Goal: Transaction & Acquisition: Book appointment/travel/reservation

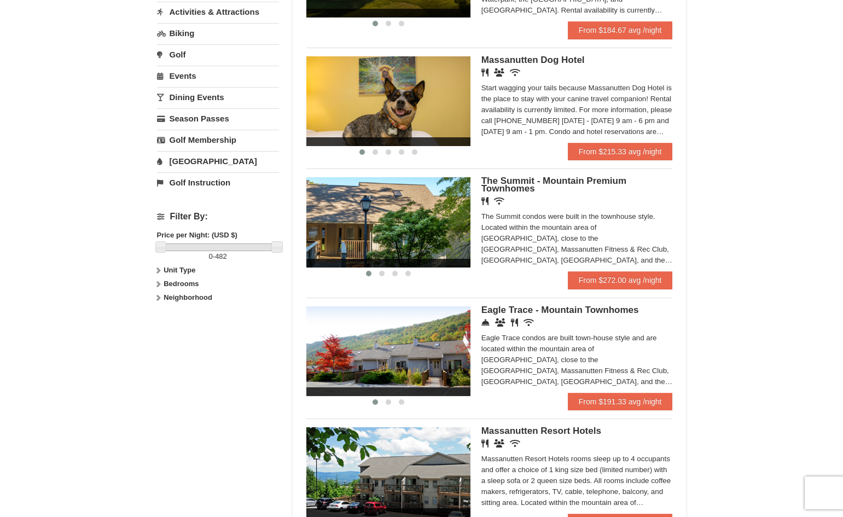
scroll to position [350, 0]
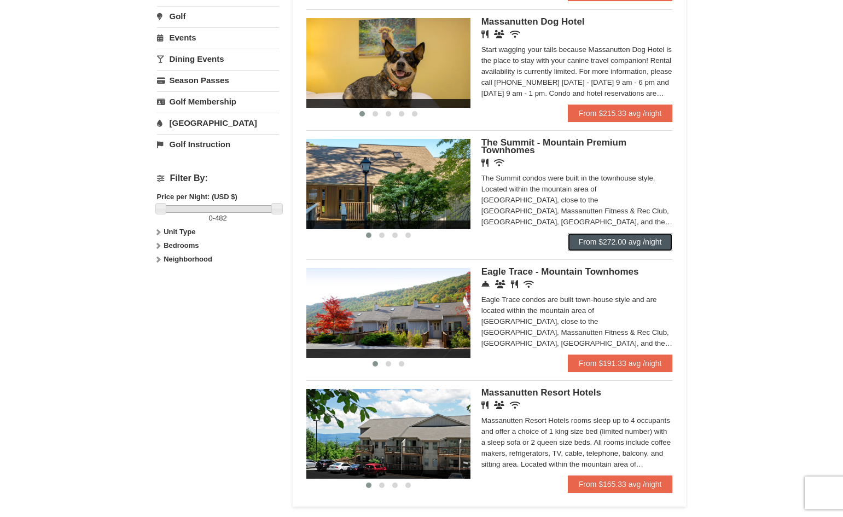
click at [627, 247] on link "From $272.00 avg /night" at bounding box center [620, 242] width 105 height 18
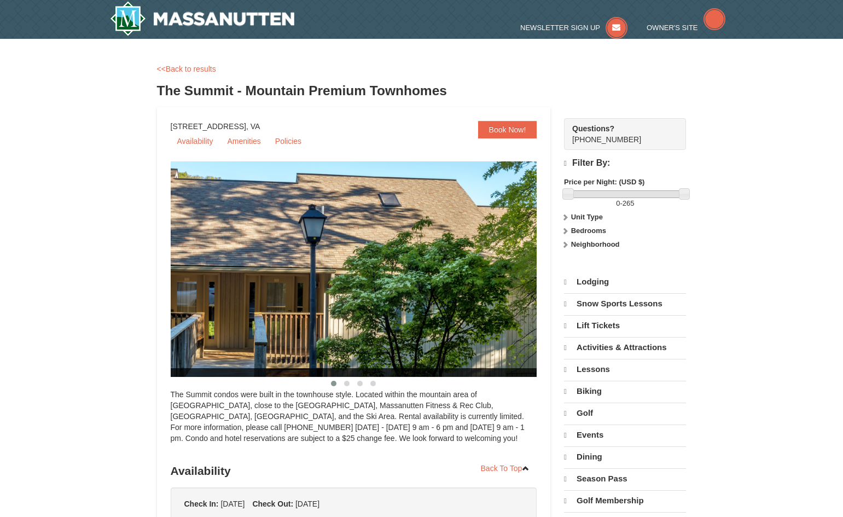
select select "9"
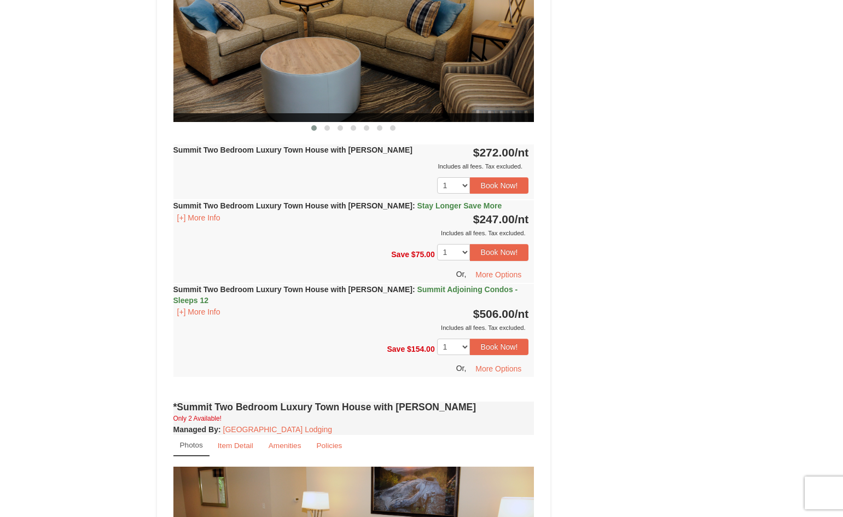
scroll to position [525, 0]
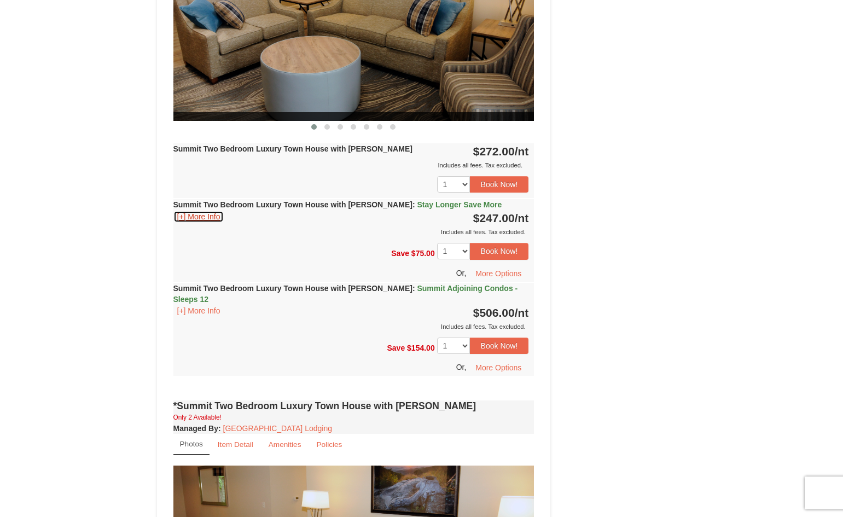
click at [212, 218] on button "[+] More Info" at bounding box center [198, 217] width 51 height 12
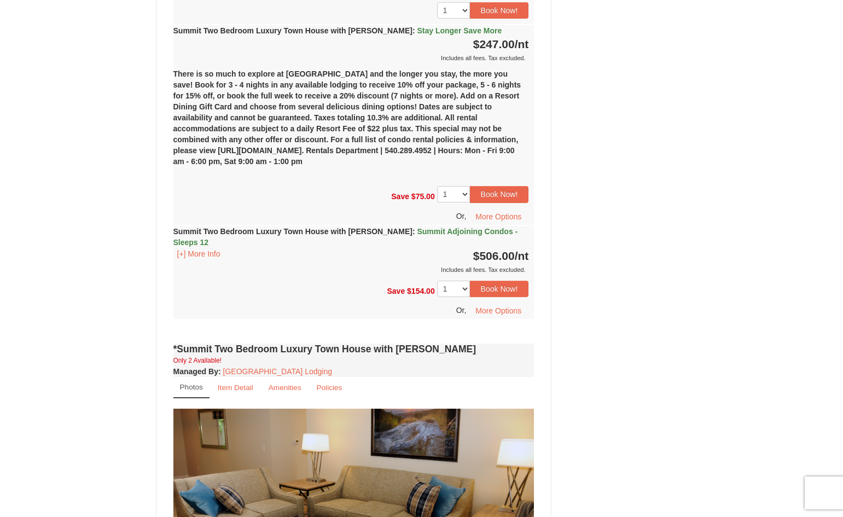
scroll to position [700, 0]
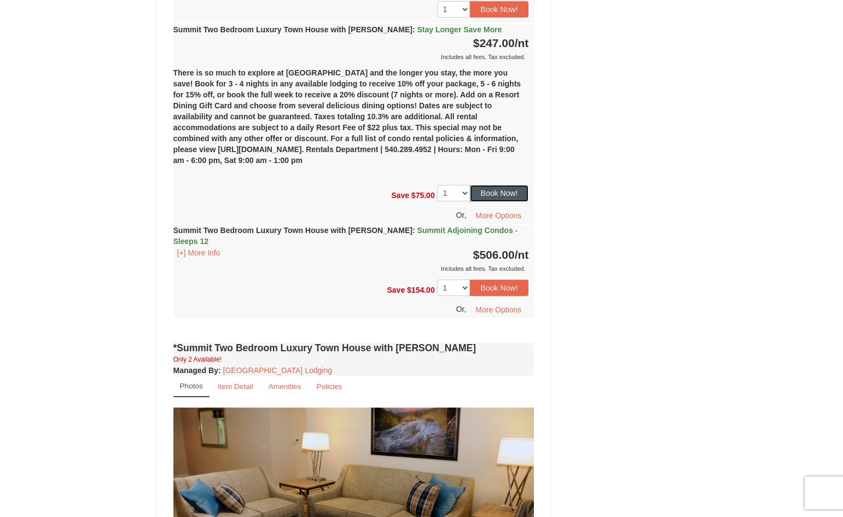
click at [509, 193] on button "Book Now!" at bounding box center [499, 193] width 59 height 16
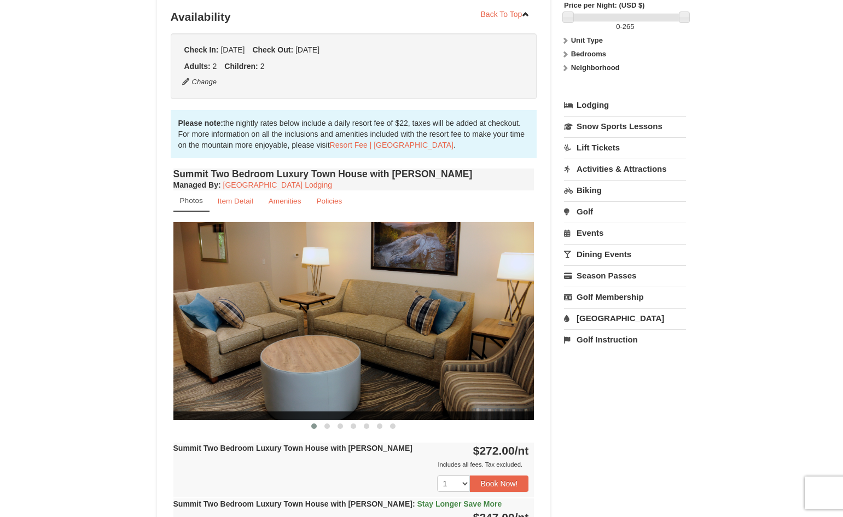
scroll to position [107, 0]
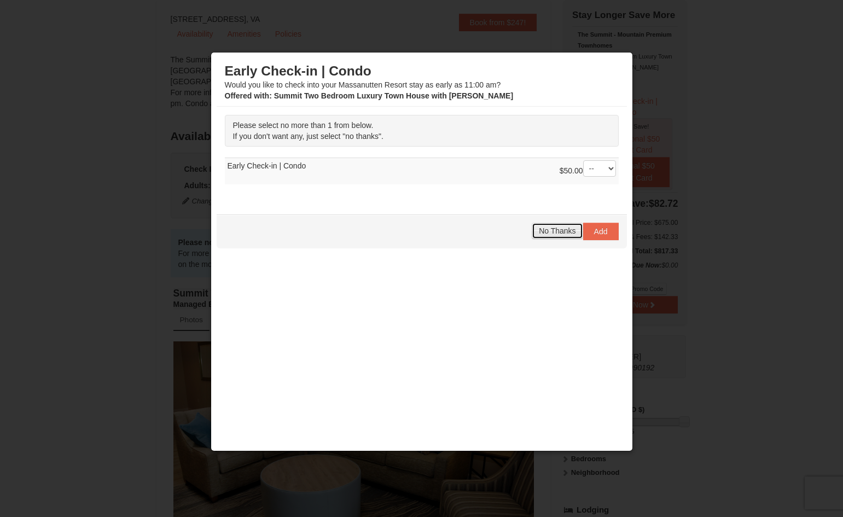
click at [554, 230] on span "No Thanks" at bounding box center [557, 231] width 37 height 9
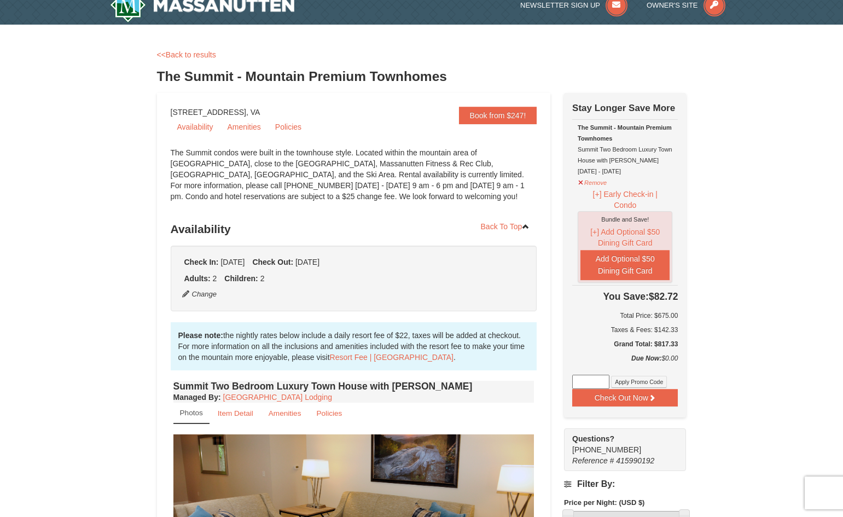
scroll to position [0, 0]
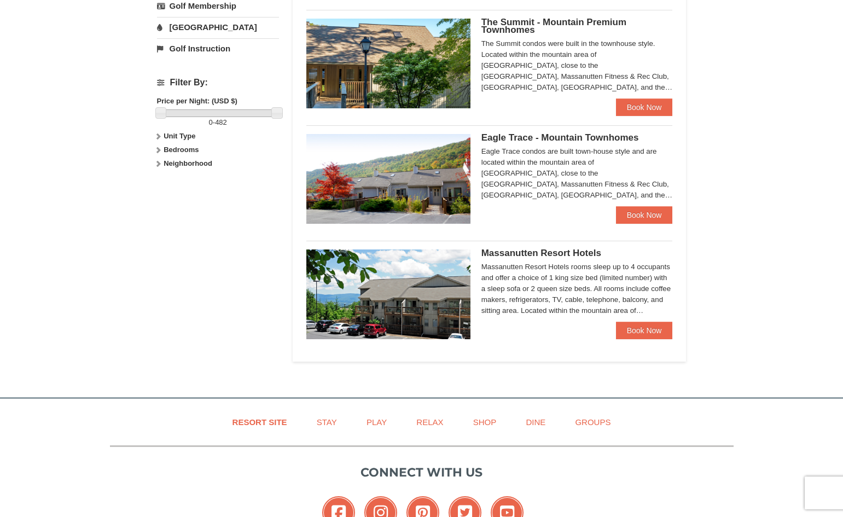
scroll to position [462, 0]
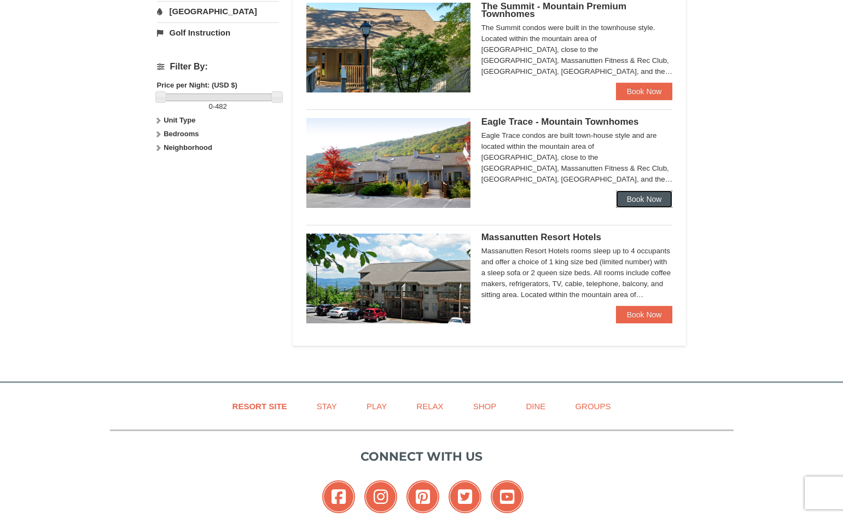
click at [649, 202] on link "Book Now" at bounding box center [644, 199] width 57 height 18
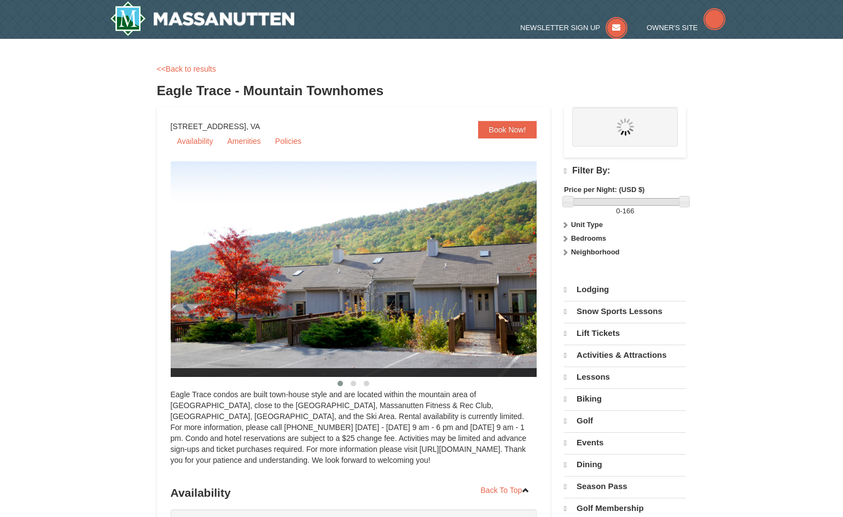
select select "9"
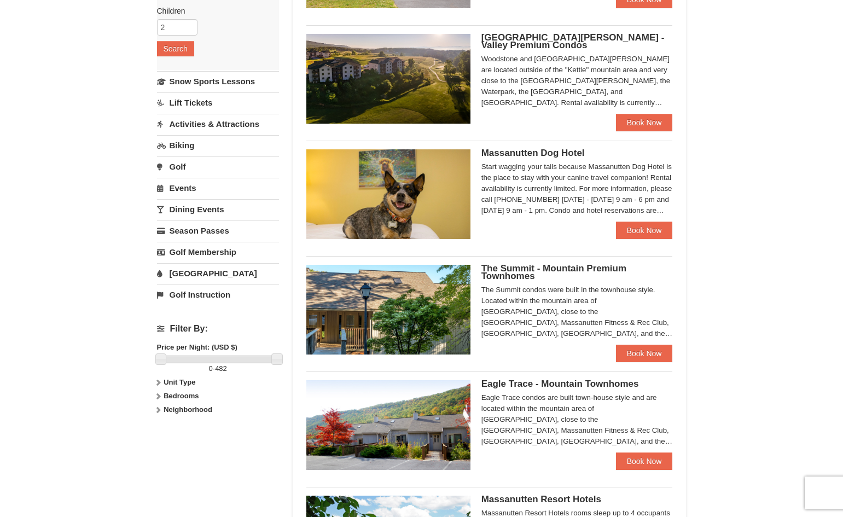
scroll to position [170, 0]
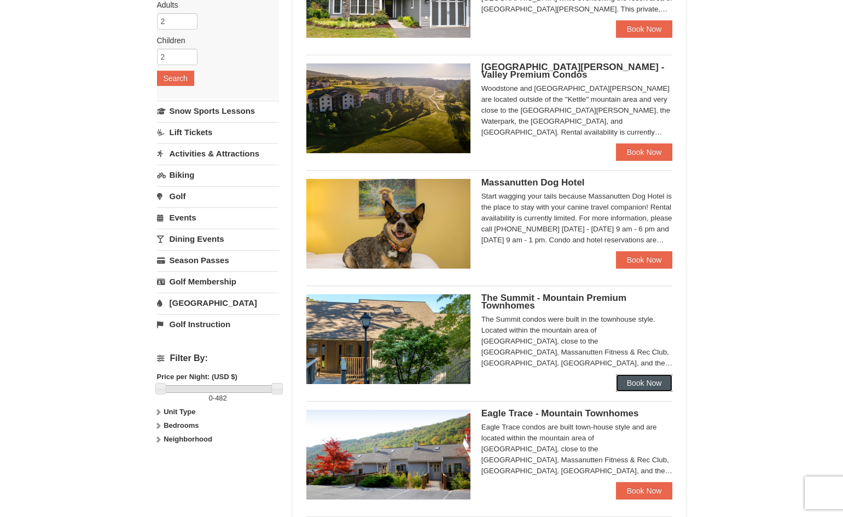
click at [631, 382] on link "Book Now" at bounding box center [644, 383] width 57 height 18
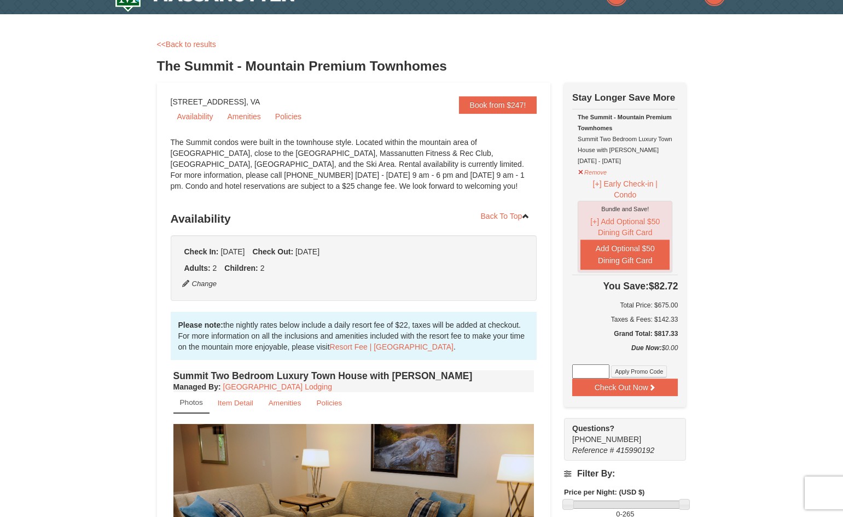
scroll to position [22, 0]
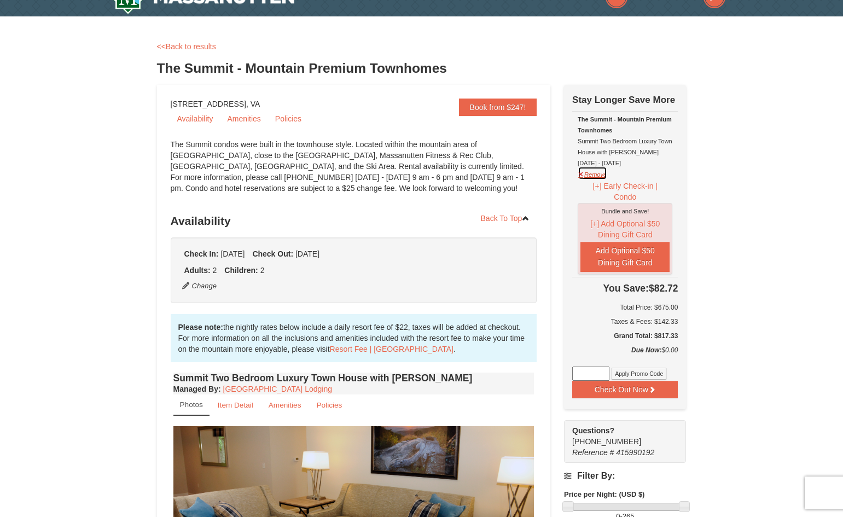
click at [582, 174] on button "Remove" at bounding box center [593, 173] width 30 height 14
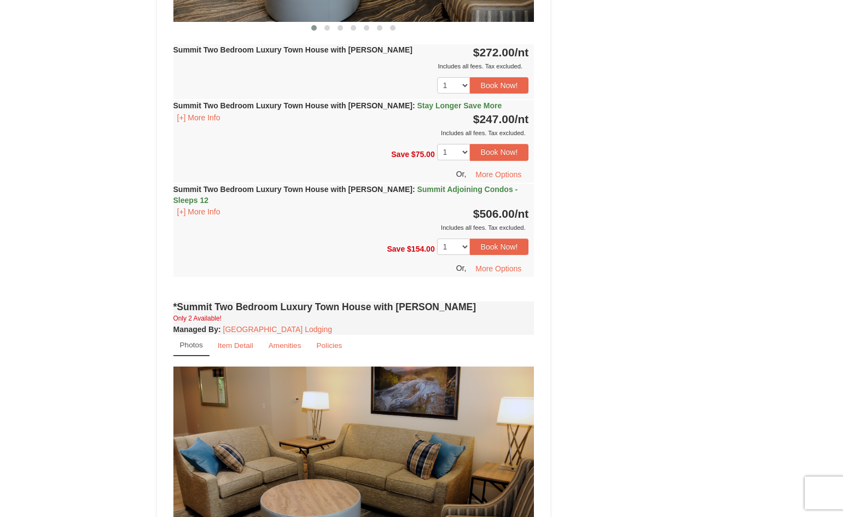
scroll to position [635, 0]
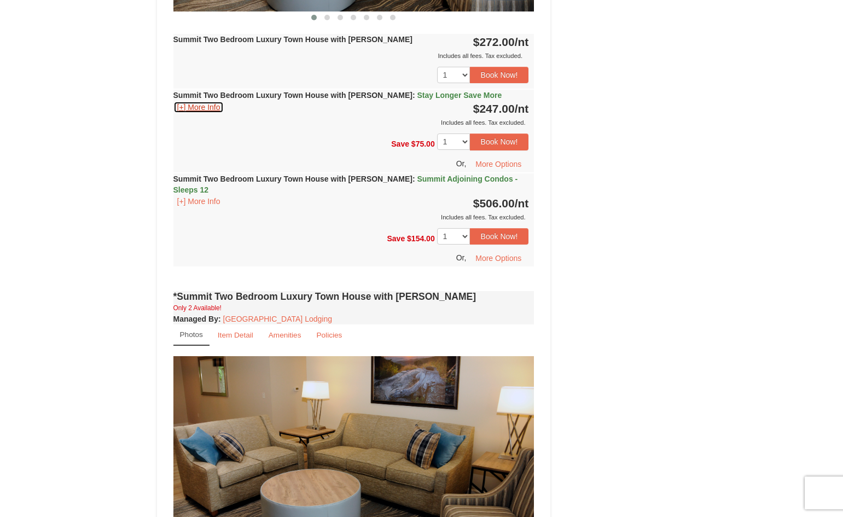
click at [205, 108] on button "[+] More Info" at bounding box center [198, 107] width 51 height 12
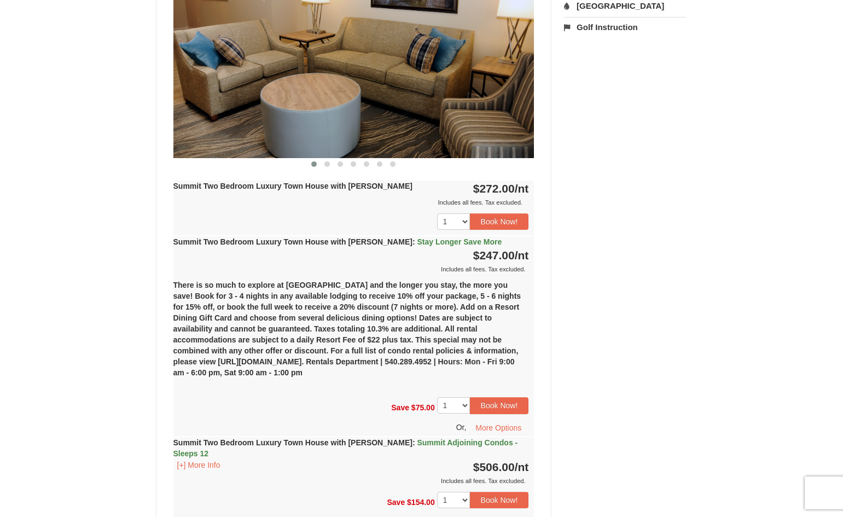
scroll to position [503, 0]
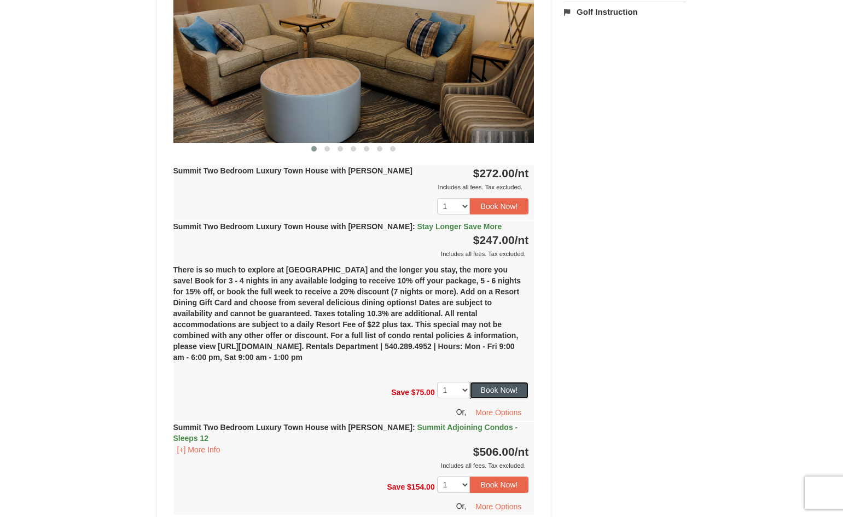
click at [505, 390] on button "Book Now!" at bounding box center [499, 390] width 59 height 16
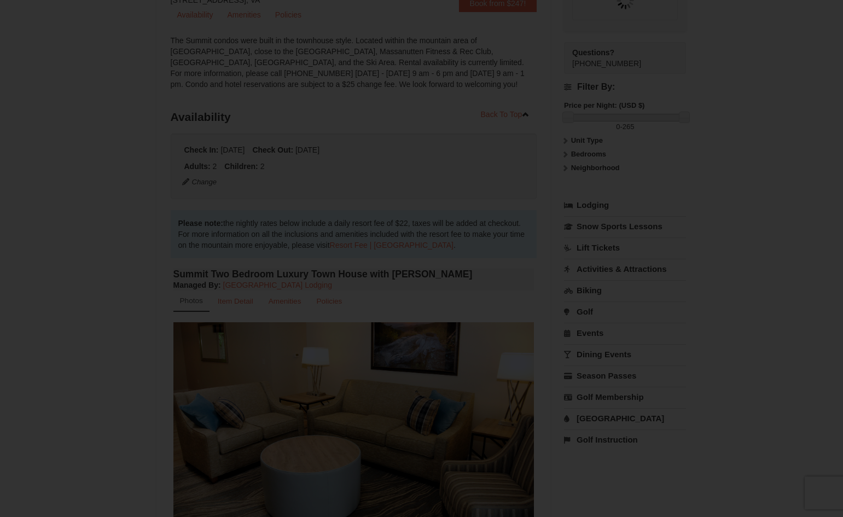
scroll to position [107, 0]
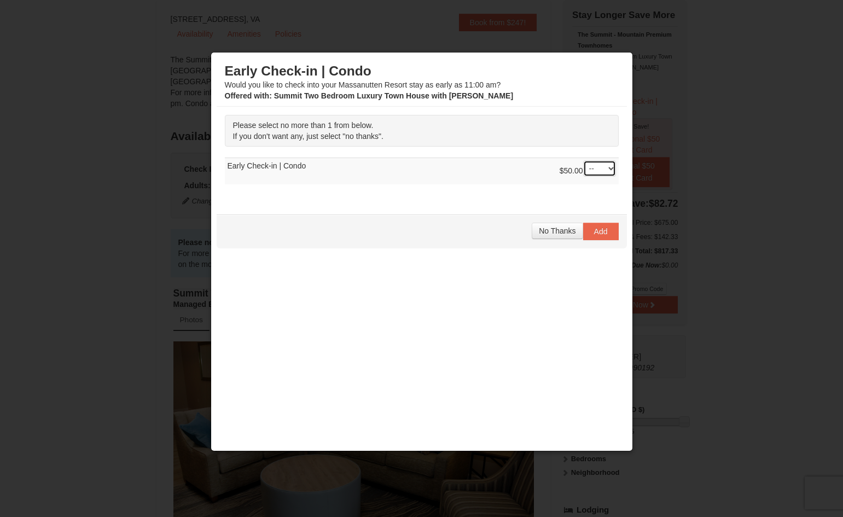
click at [610, 173] on select "-- 01" at bounding box center [599, 168] width 33 height 16
click at [550, 230] on span "No Thanks" at bounding box center [557, 231] width 37 height 9
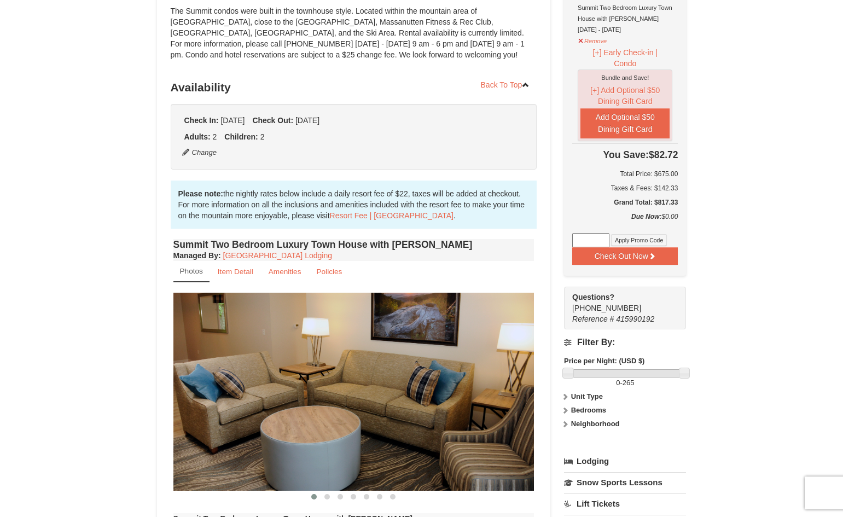
scroll to position [238, 0]
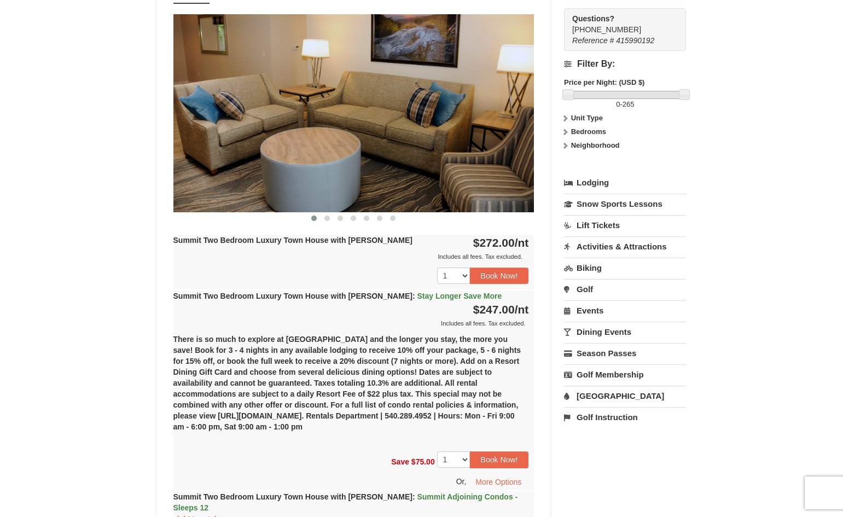
scroll to position [413, 0]
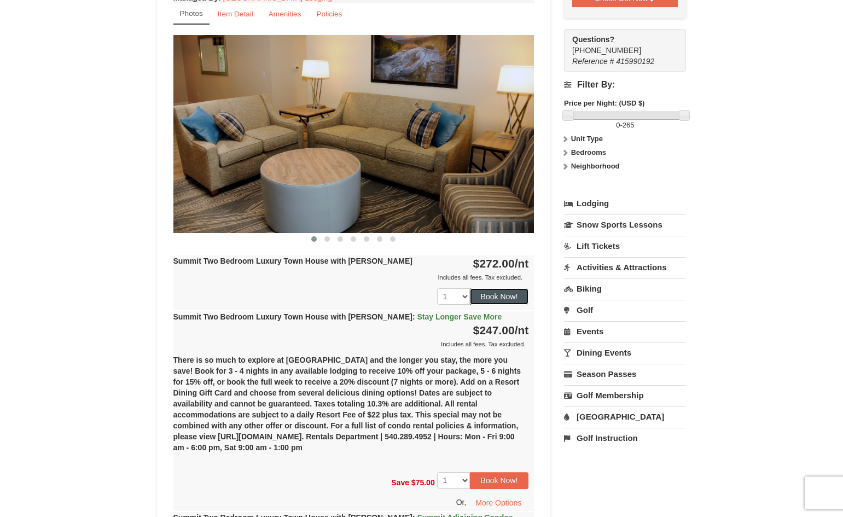
click at [488, 292] on button "Book Now!" at bounding box center [499, 296] width 59 height 16
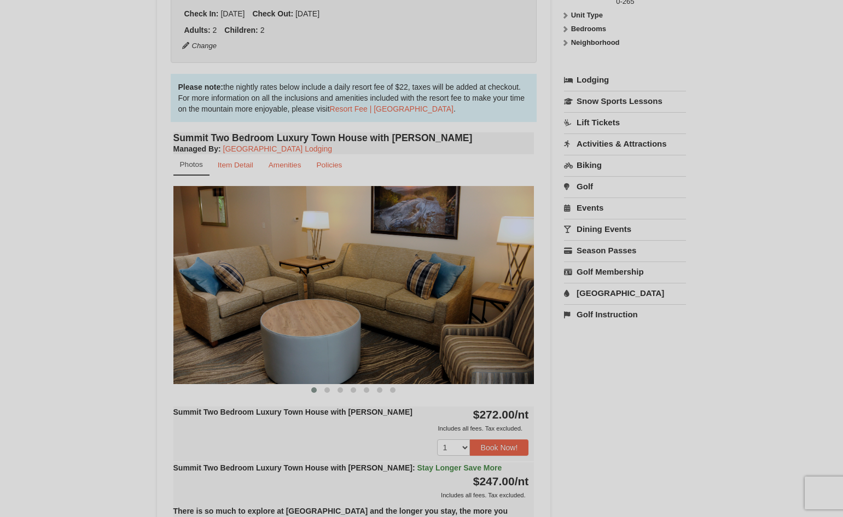
scroll to position [107, 0]
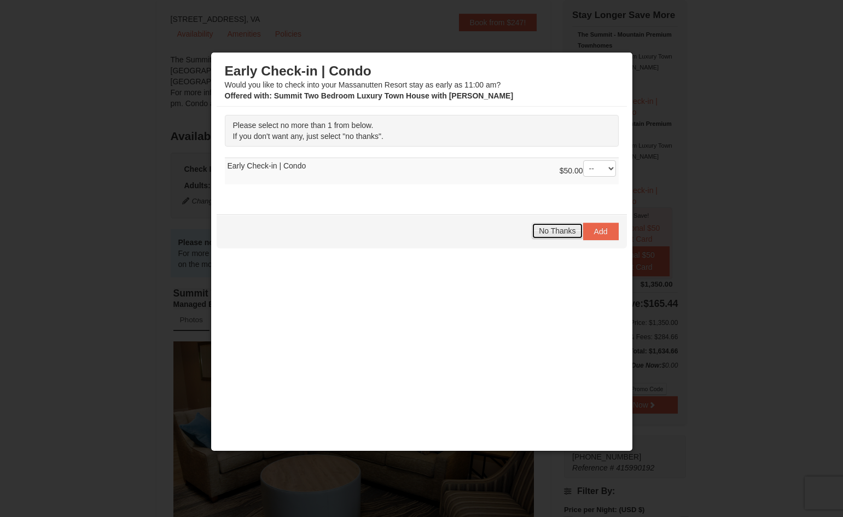
click at [567, 232] on span "No Thanks" at bounding box center [557, 231] width 37 height 9
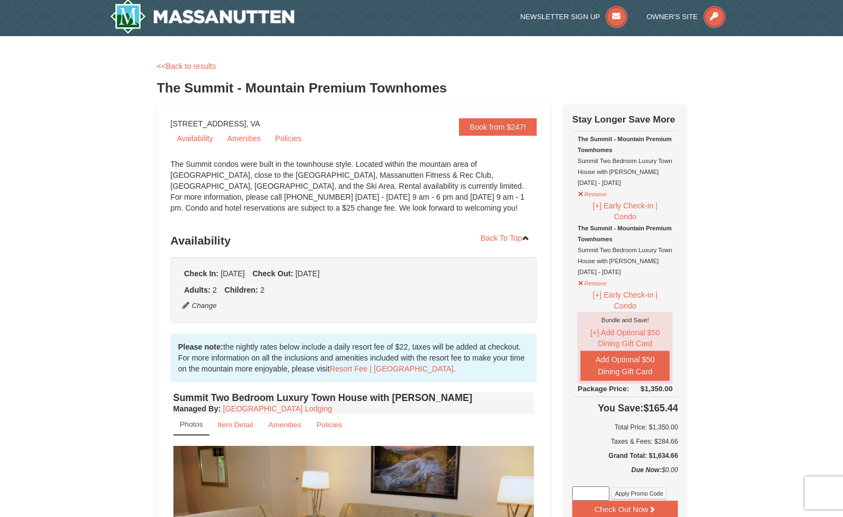
scroll to position [0, 0]
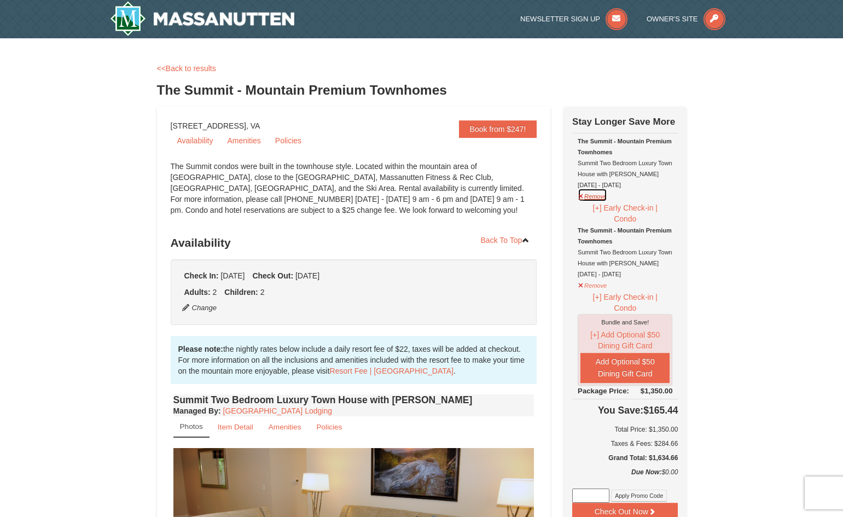
click at [590, 196] on button "Remove" at bounding box center [593, 195] width 30 height 14
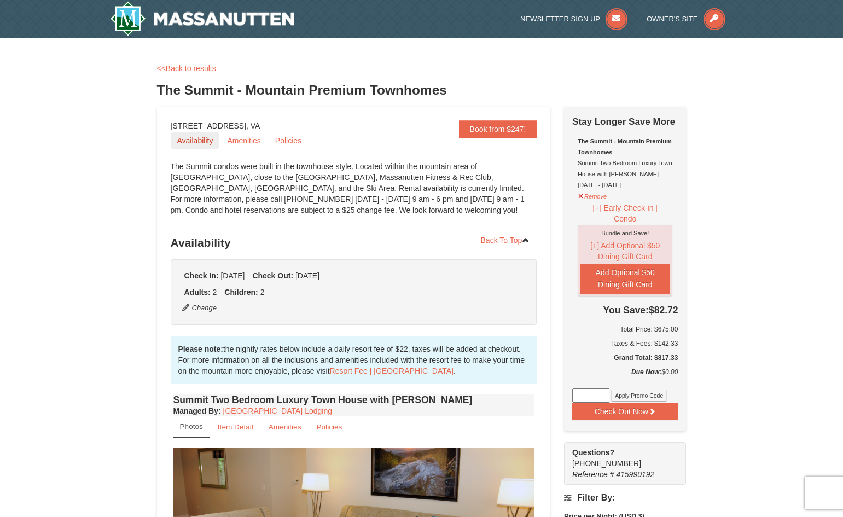
click at [206, 139] on link "Availability" at bounding box center [195, 140] width 49 height 16
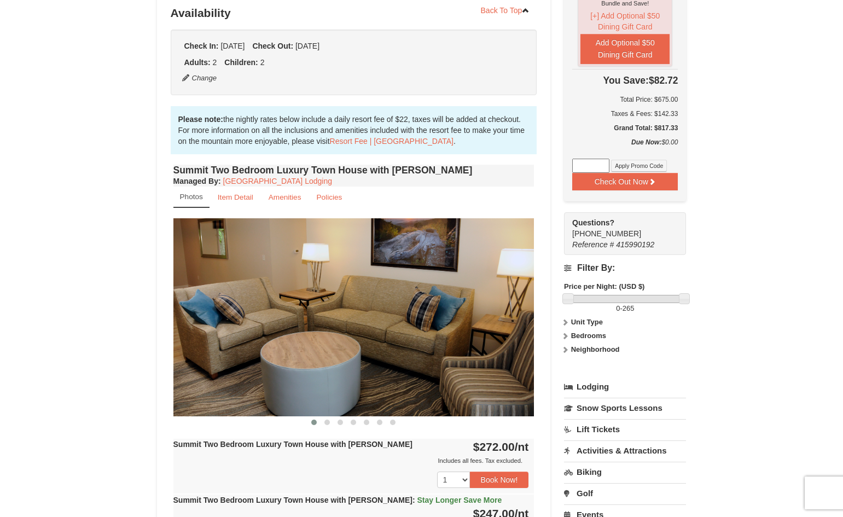
scroll to position [232, 0]
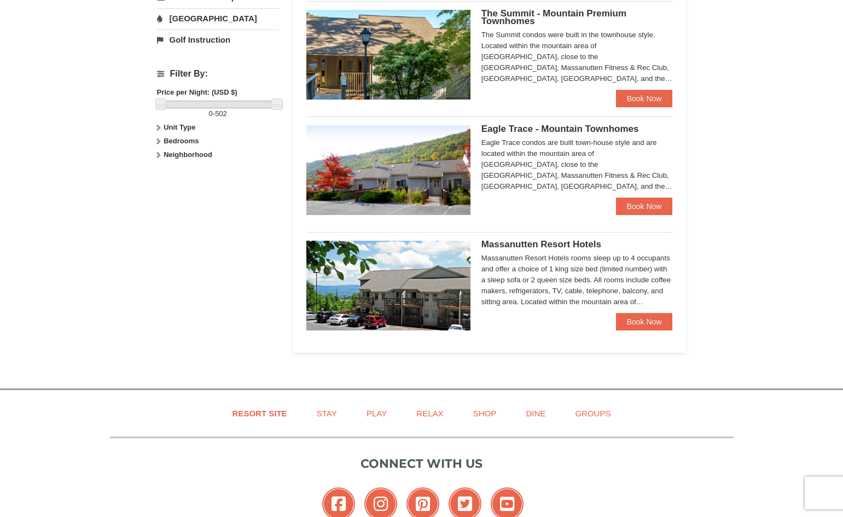
scroll to position [460, 0]
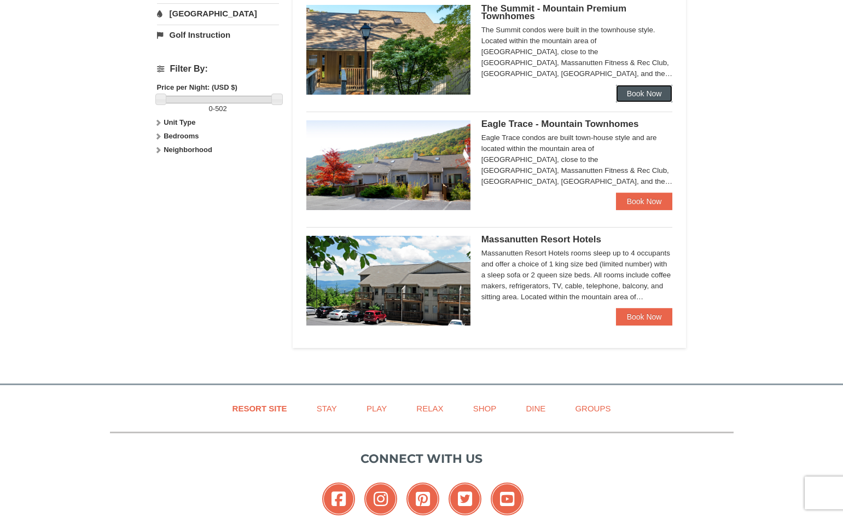
click at [637, 102] on link "Book Now" at bounding box center [644, 94] width 57 height 18
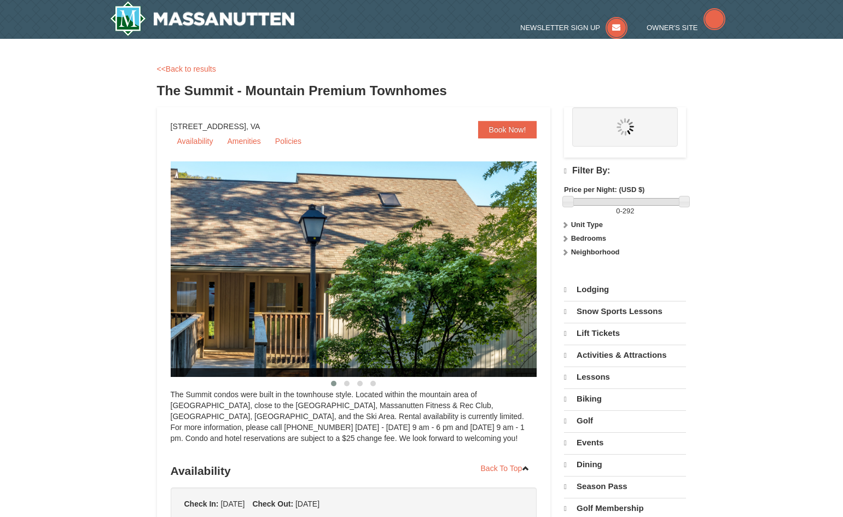
select select "9"
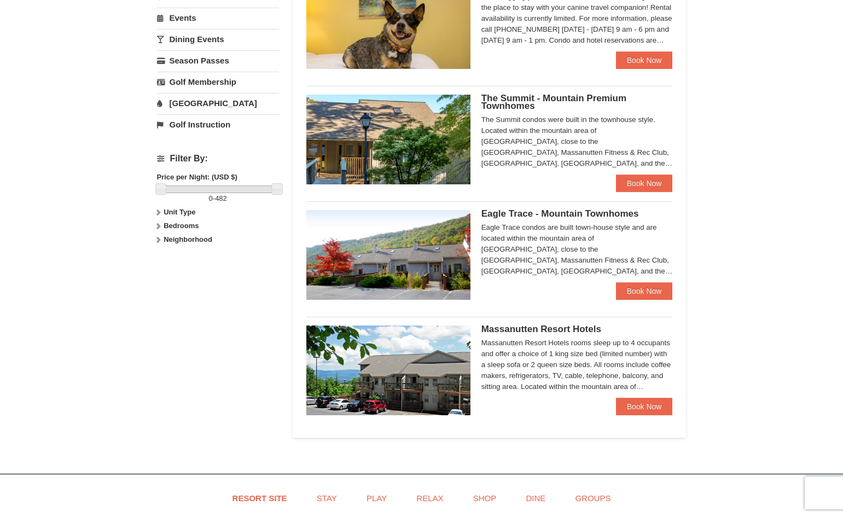
scroll to position [372, 0]
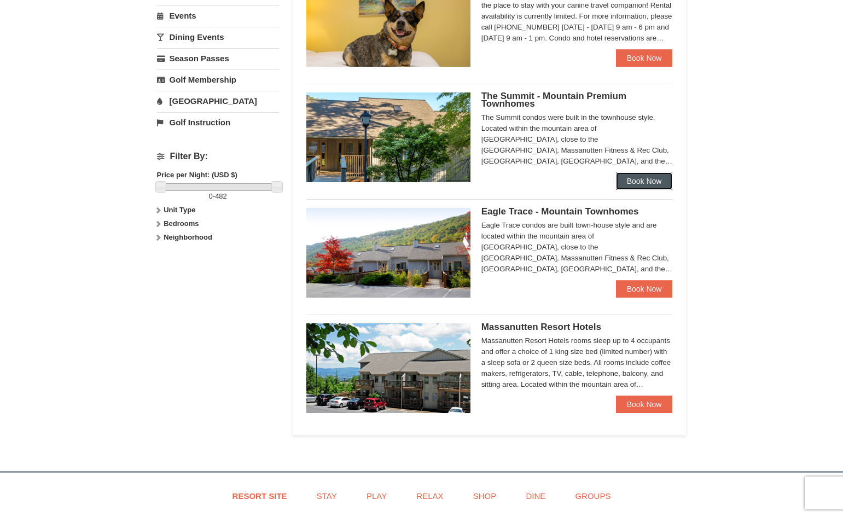
click at [656, 176] on link "Book Now" at bounding box center [644, 181] width 57 height 18
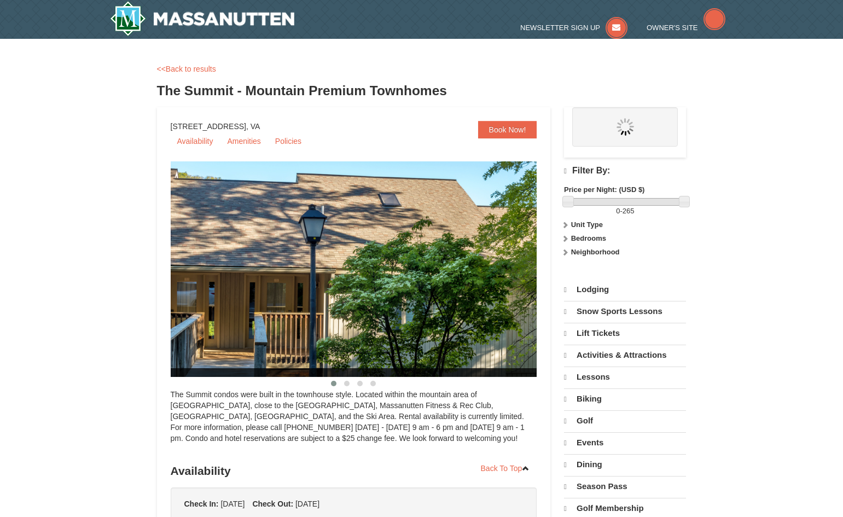
select select "9"
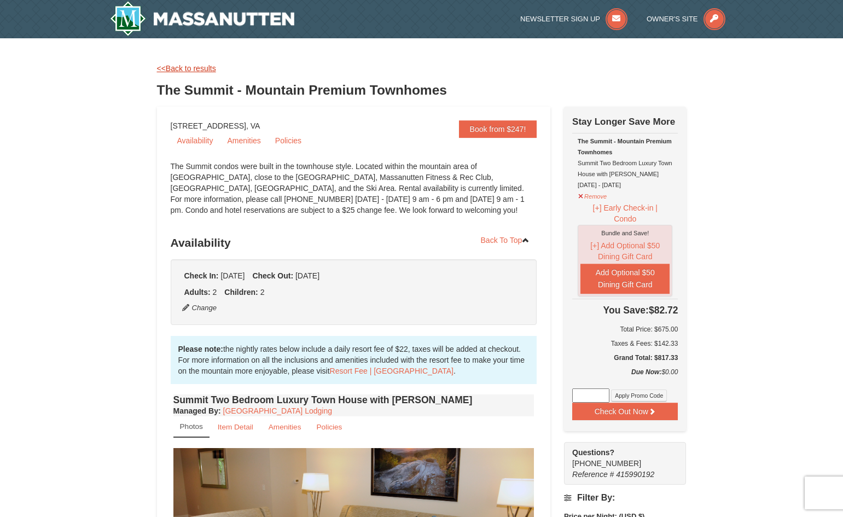
click at [199, 70] on link "<<Back to results" at bounding box center [186, 68] width 59 height 9
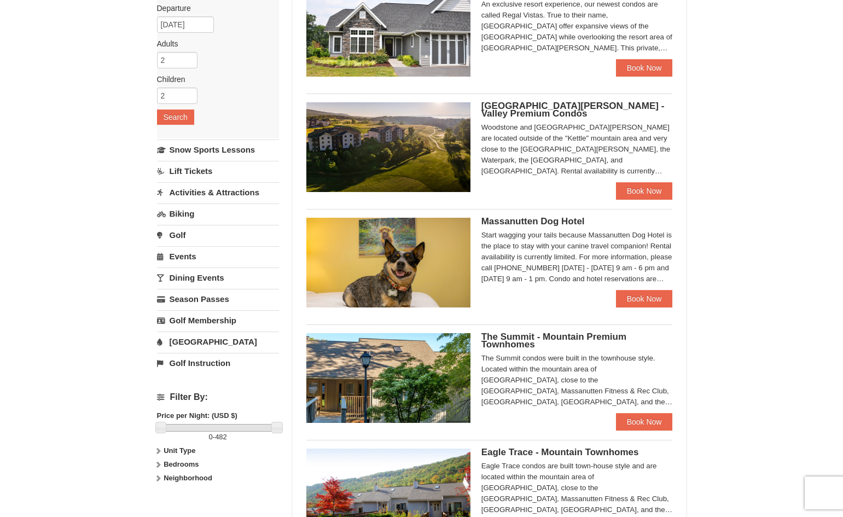
scroll to position [109, 0]
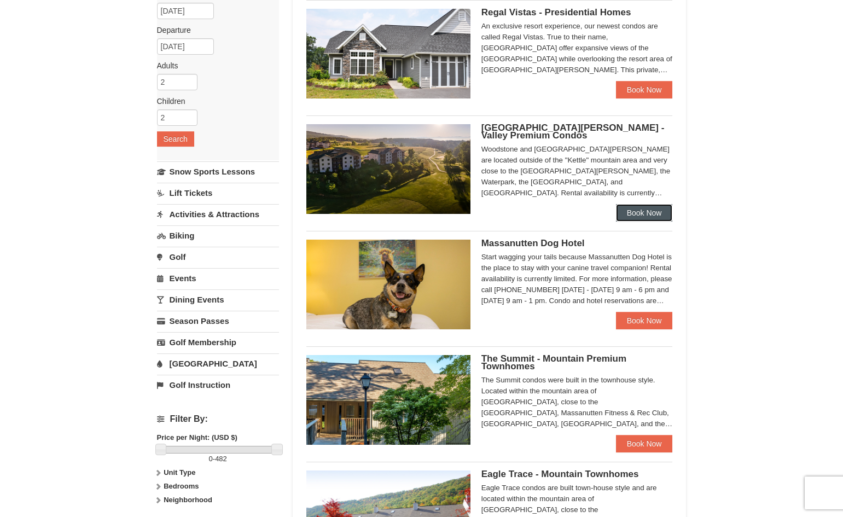
click at [643, 218] on link "Book Now" at bounding box center [644, 213] width 57 height 18
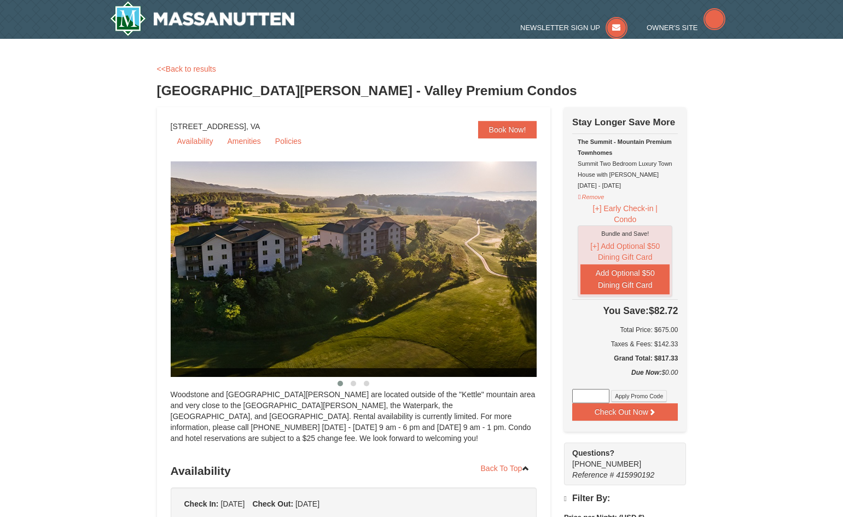
select select "9"
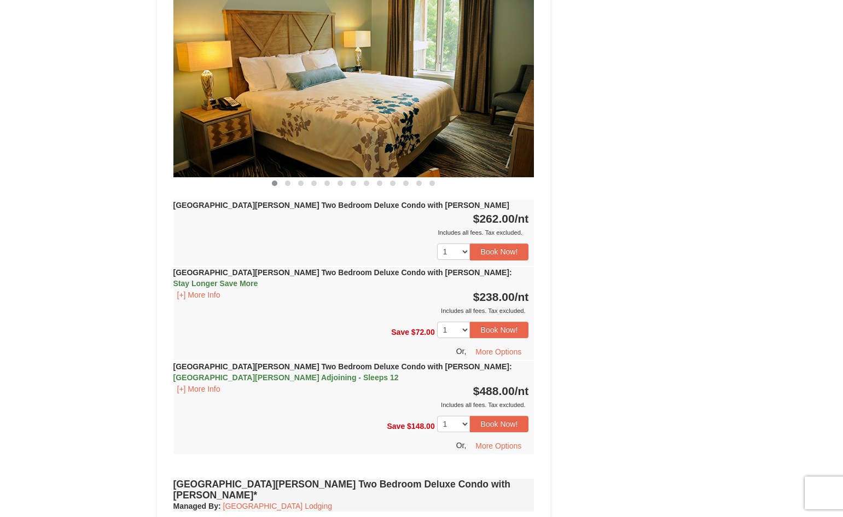
scroll to position [1587, 0]
click at [516, 321] on button "Book Now!" at bounding box center [499, 329] width 59 height 16
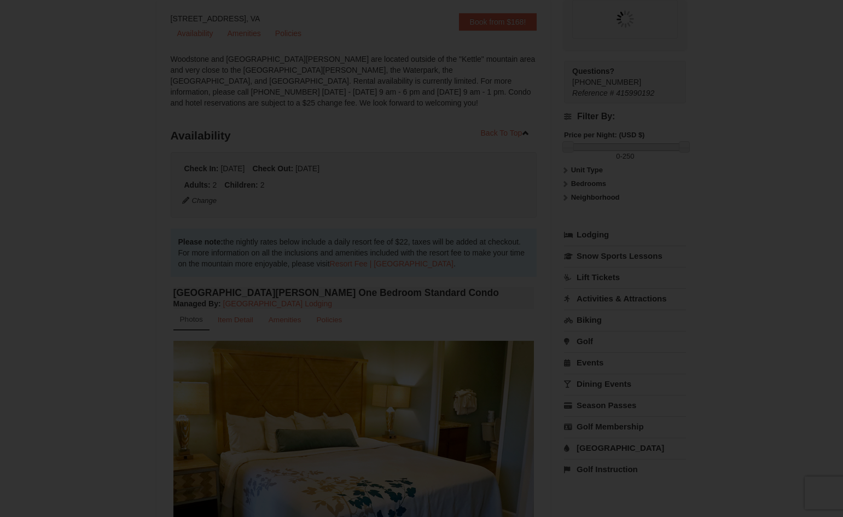
scroll to position [107, 0]
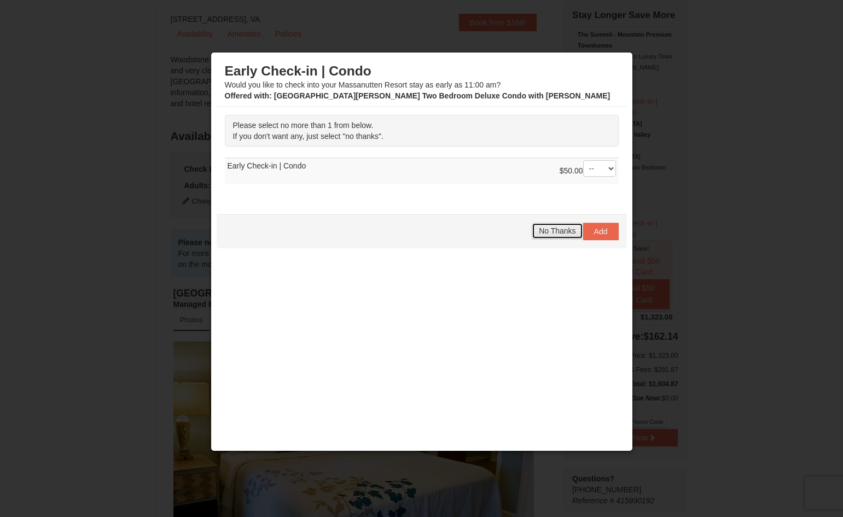
click at [550, 234] on span "No Thanks" at bounding box center [557, 231] width 37 height 9
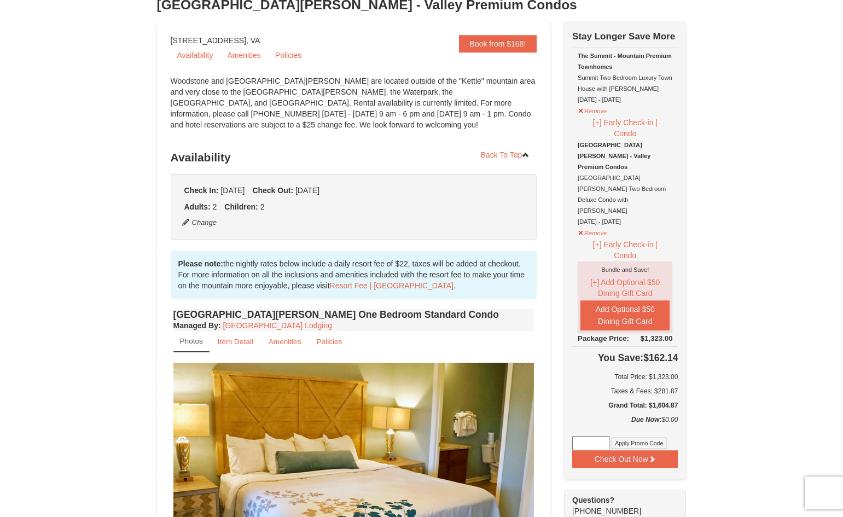
scroll to position [85, 0]
click at [589, 108] on button "Remove" at bounding box center [593, 110] width 30 height 14
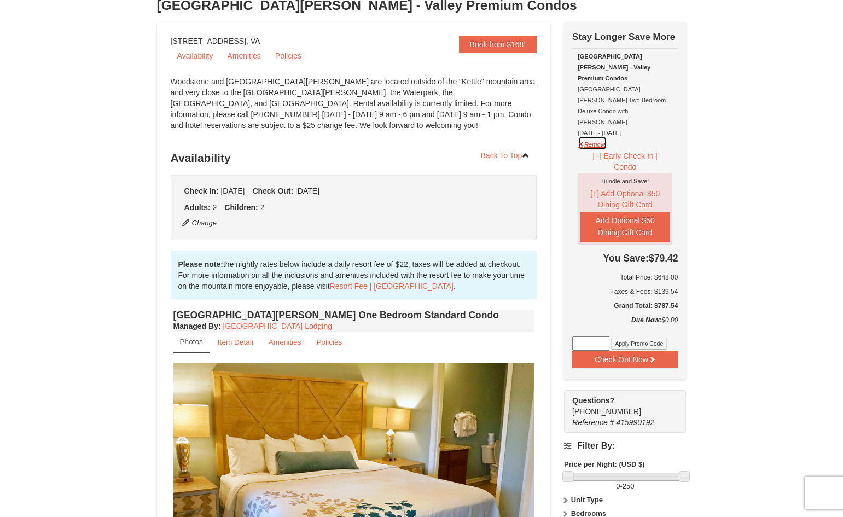
click at [585, 136] on button "Remove" at bounding box center [593, 143] width 30 height 14
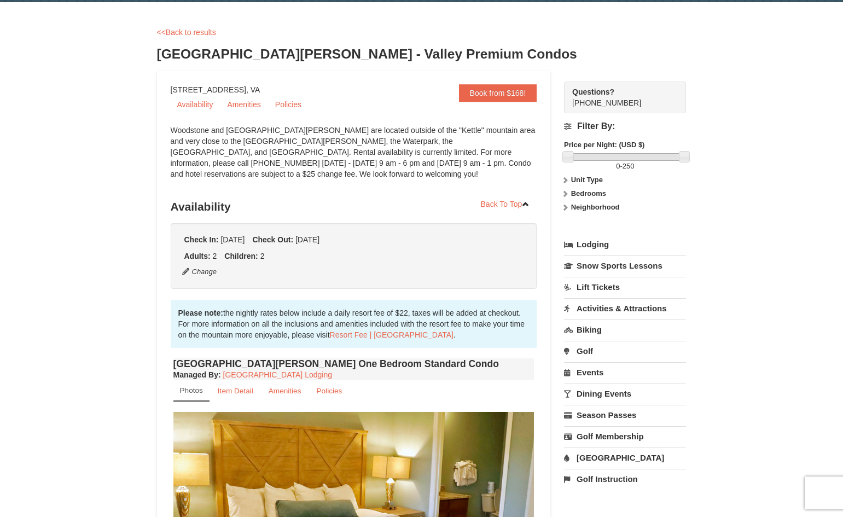
scroll to position [0, 0]
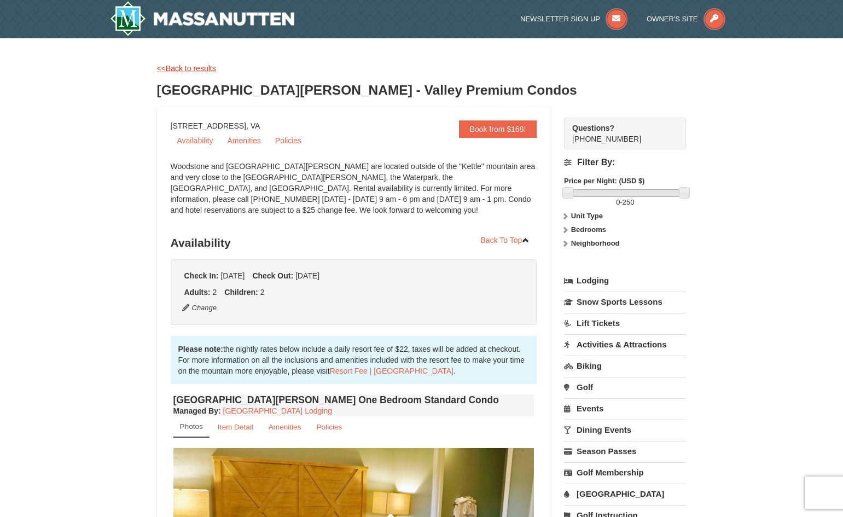
click at [198, 67] on link "<<Back to results" at bounding box center [186, 68] width 59 height 9
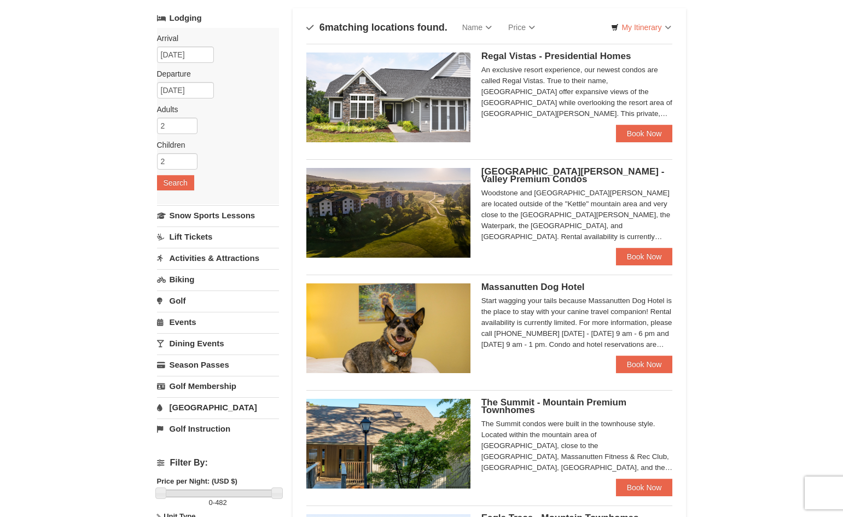
scroll to position [88, 0]
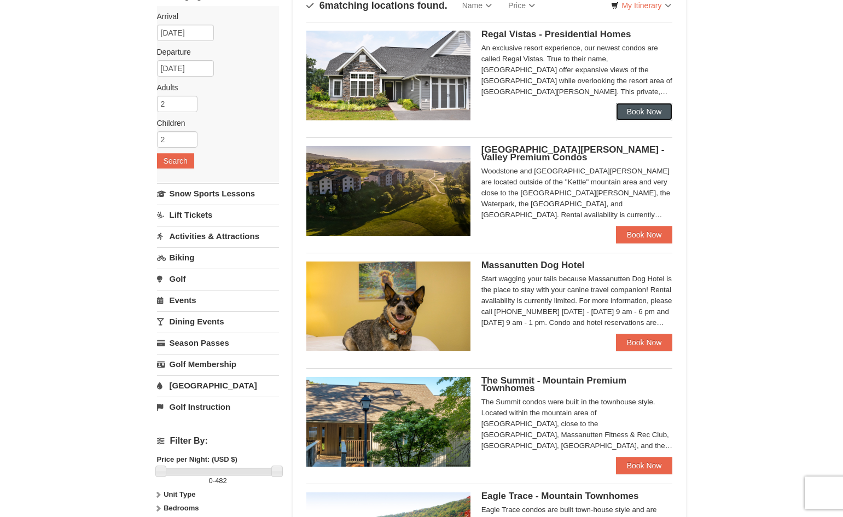
click at [645, 108] on link "Book Now" at bounding box center [644, 112] width 57 height 18
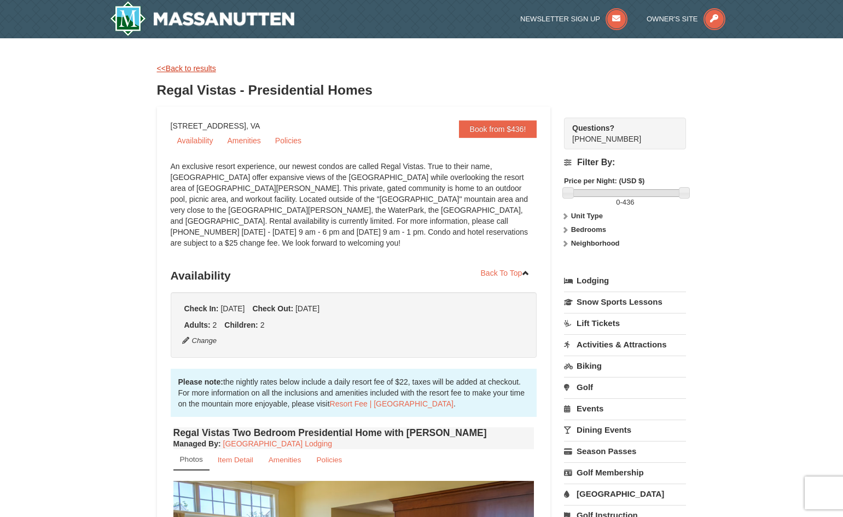
click at [181, 67] on link "<<Back to results" at bounding box center [186, 68] width 59 height 9
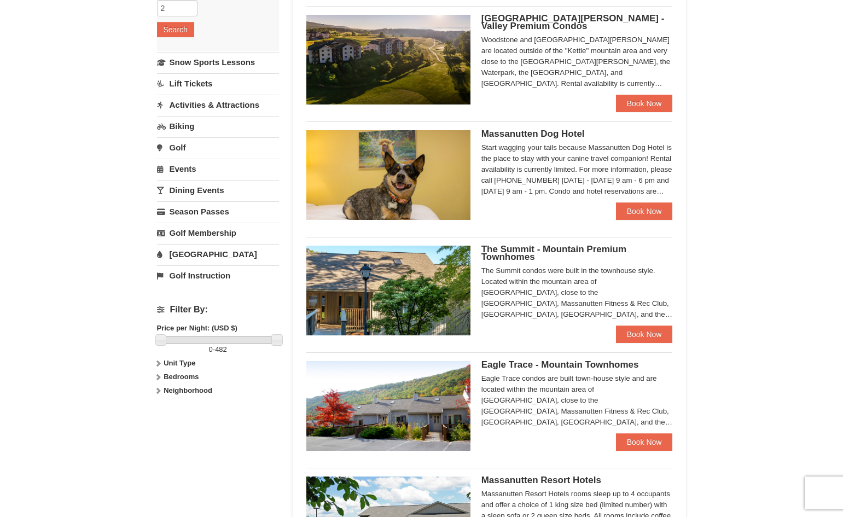
scroll to position [241, 0]
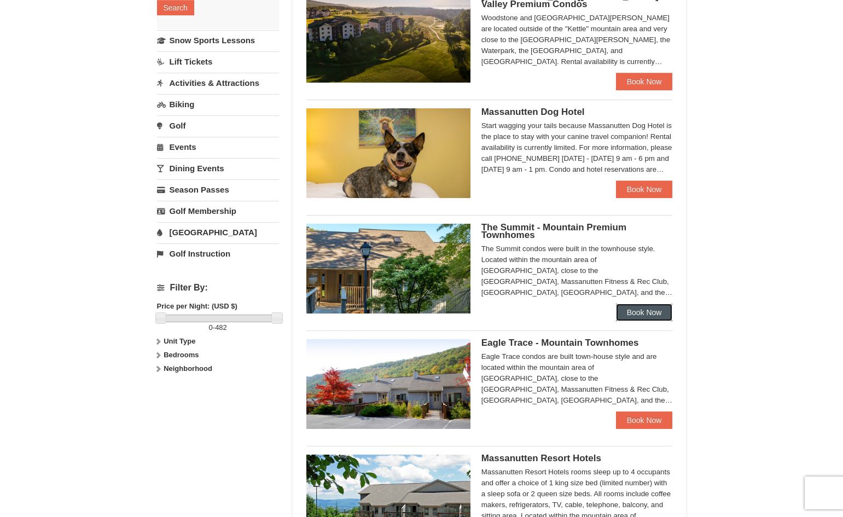
click at [637, 311] on link "Book Now" at bounding box center [644, 313] width 57 height 18
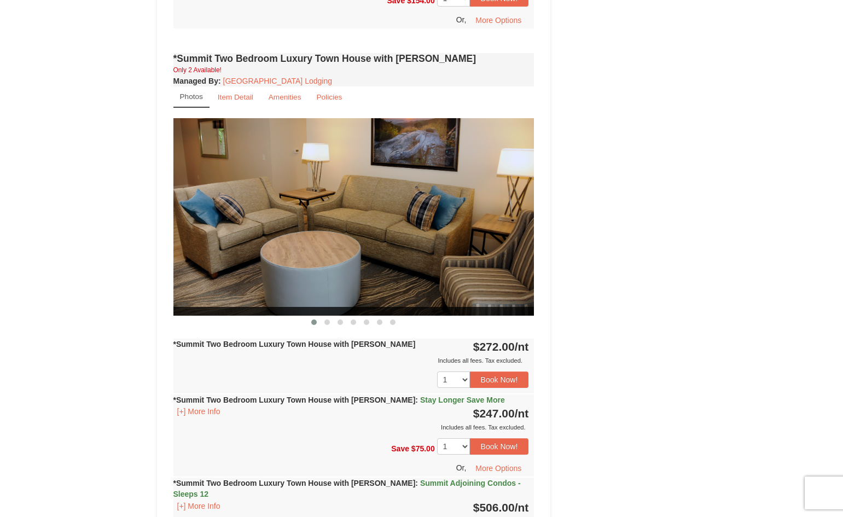
scroll to position [883, 0]
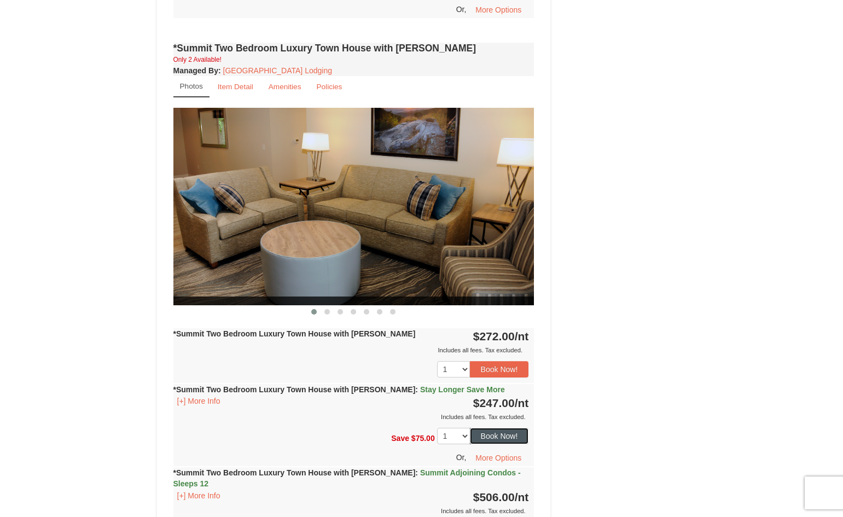
click at [507, 432] on button "Book Now!" at bounding box center [499, 436] width 59 height 16
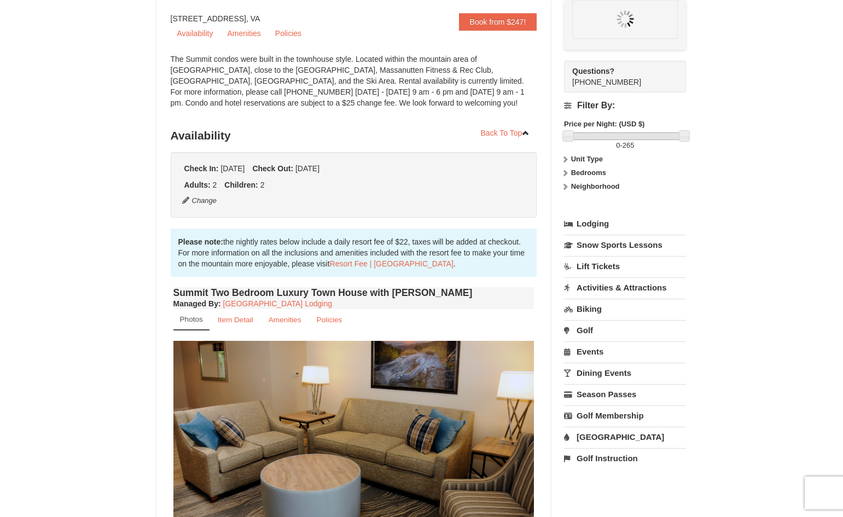
scroll to position [107, 0]
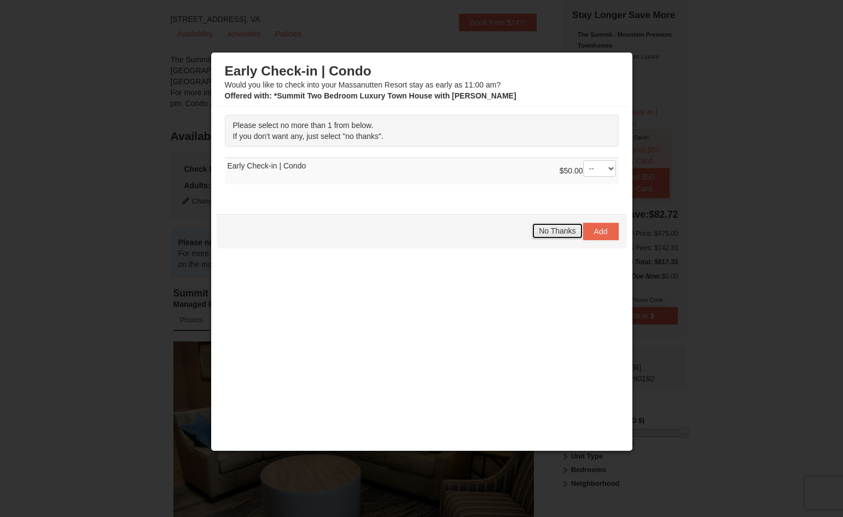
click at [549, 239] on button "No Thanks" at bounding box center [557, 231] width 51 height 16
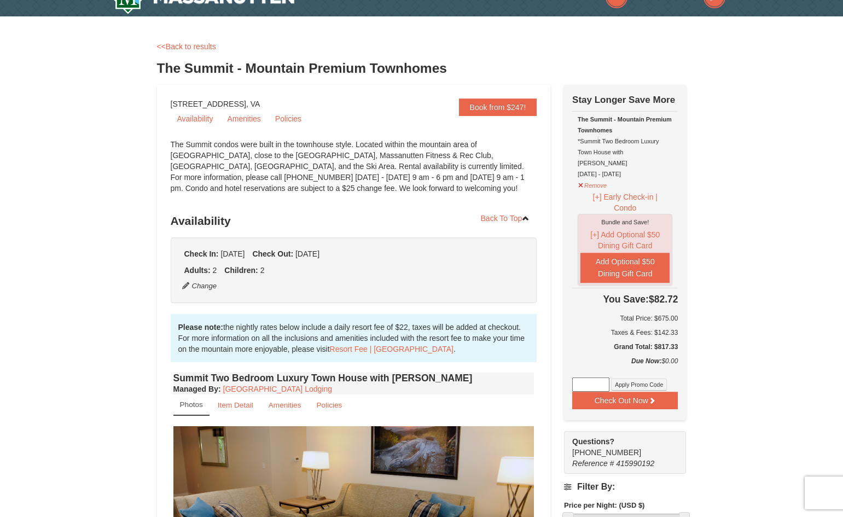
scroll to position [0, 0]
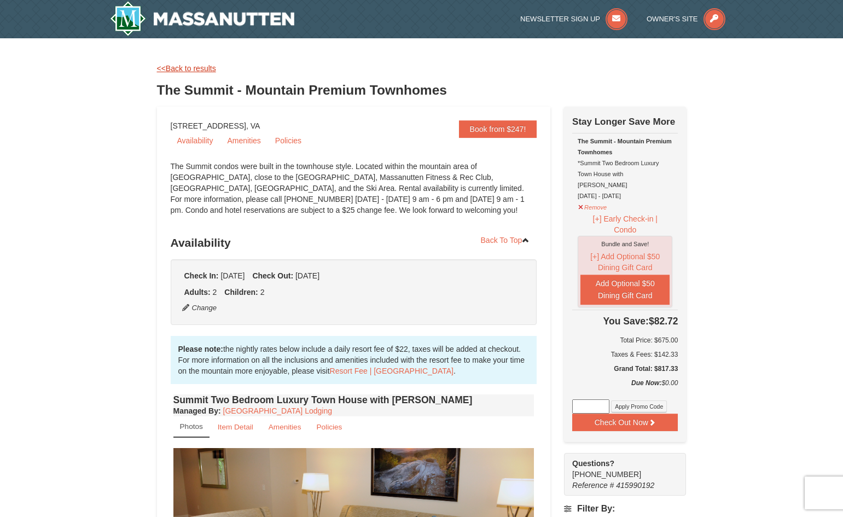
click at [202, 67] on link "<<Back to results" at bounding box center [186, 68] width 59 height 9
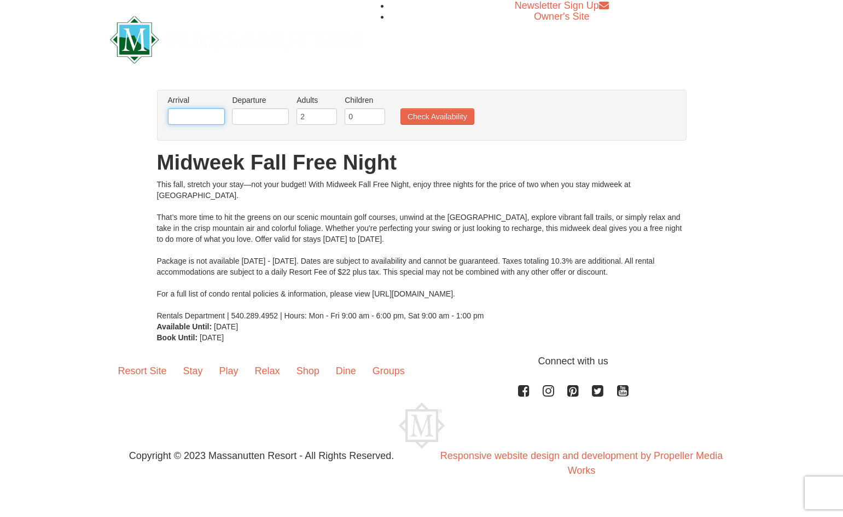
click at [212, 115] on input "text" at bounding box center [196, 116] width 57 height 16
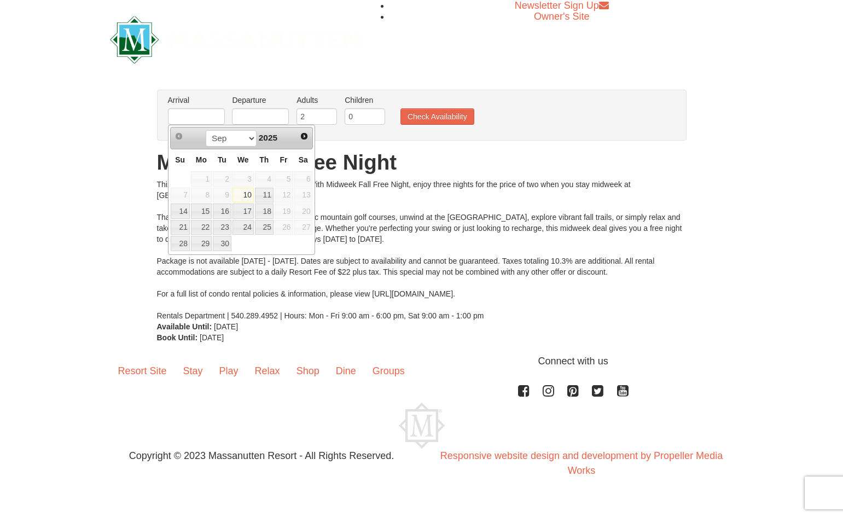
click at [253, 142] on div "Sep Oct Nov Dec 2025" at bounding box center [241, 139] width 103 height 18
click at [247, 138] on select "Sep Oct Nov Dec" at bounding box center [231, 138] width 51 height 16
click at [265, 247] on link "30" at bounding box center [264, 243] width 19 height 15
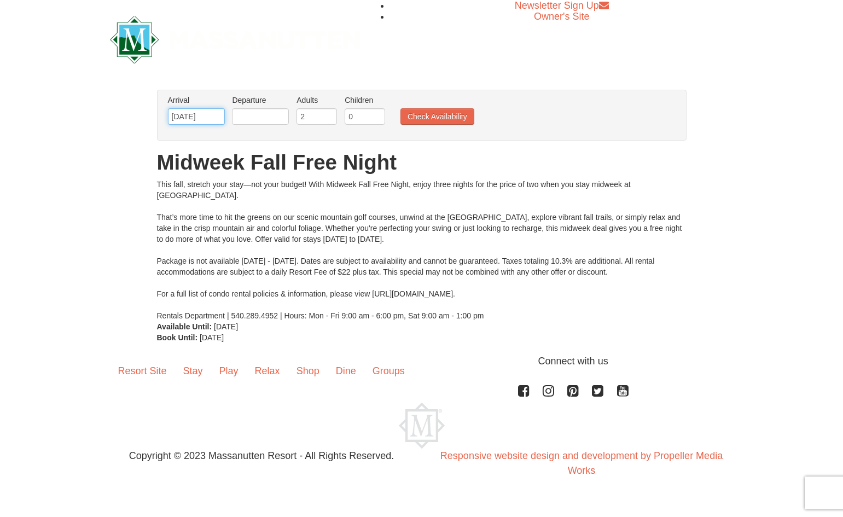
click at [190, 116] on input "10/30/2025" at bounding box center [196, 116] width 57 height 16
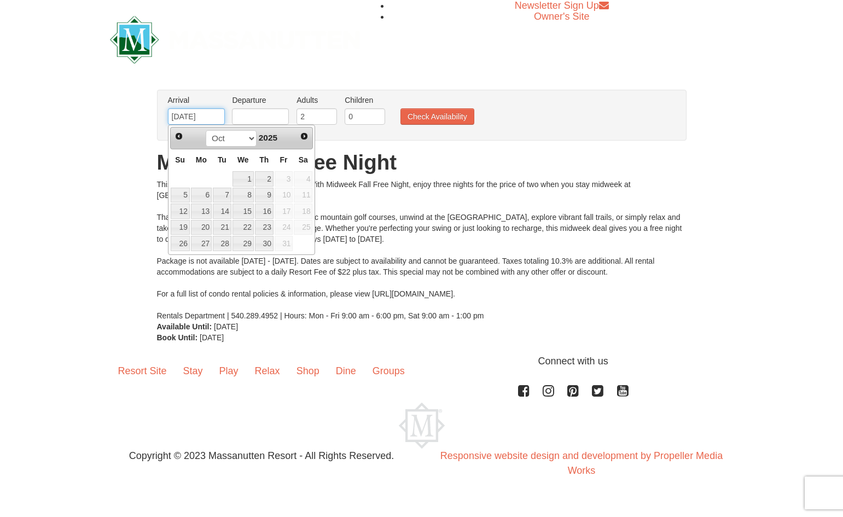
type input "[DATE]"
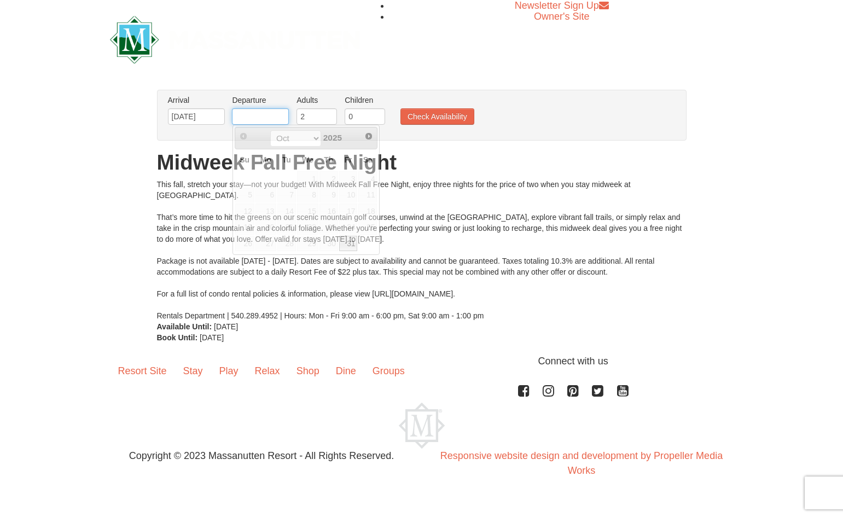
click at [259, 118] on input "text" at bounding box center [260, 116] width 57 height 16
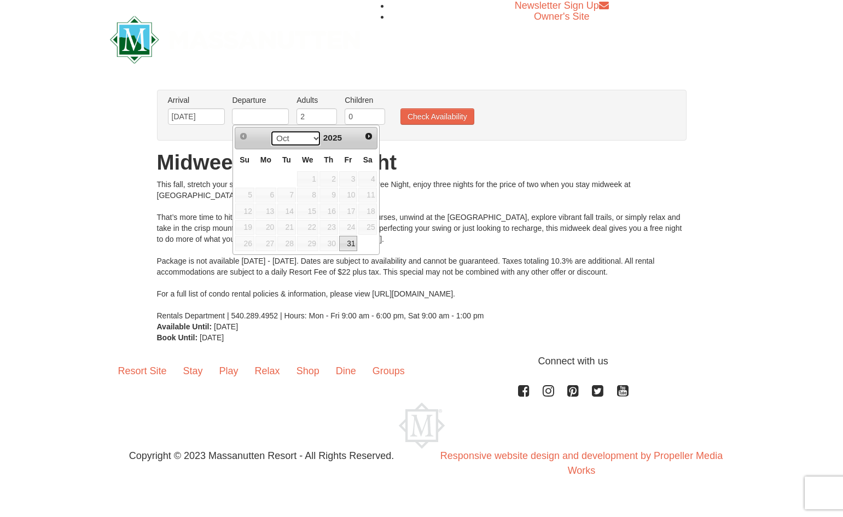
click at [313, 140] on select "Oct Nov Dec" at bounding box center [295, 138] width 51 height 16
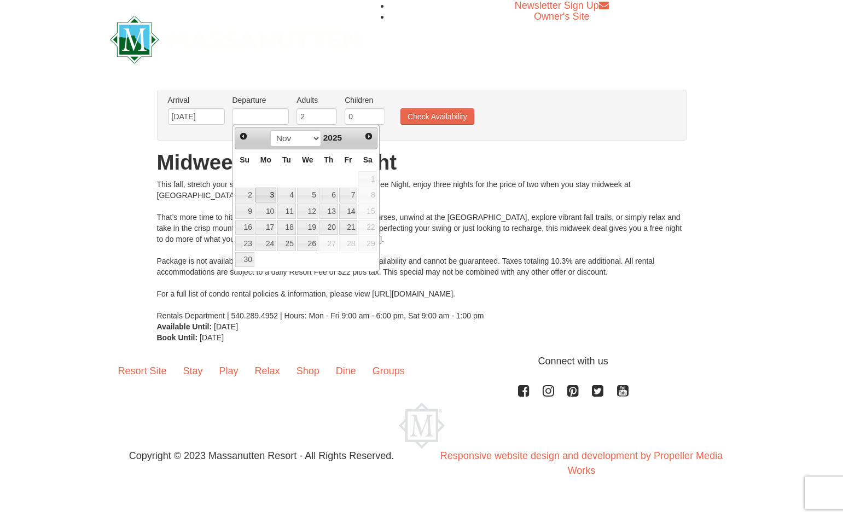
click at [264, 196] on link "3" at bounding box center [266, 195] width 21 height 15
type input "[DATE]"
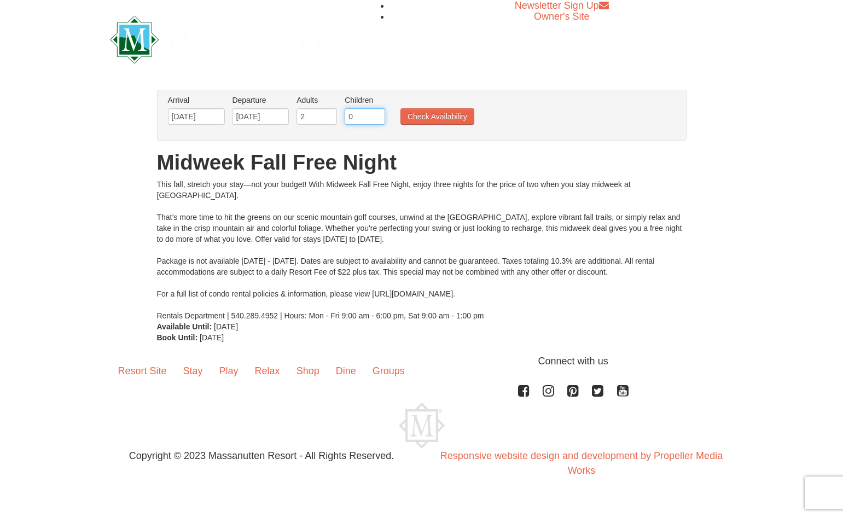
click at [361, 120] on input "0" at bounding box center [365, 116] width 40 height 16
type input "2"
click at [420, 116] on button "Check Availability" at bounding box center [438, 116] width 74 height 16
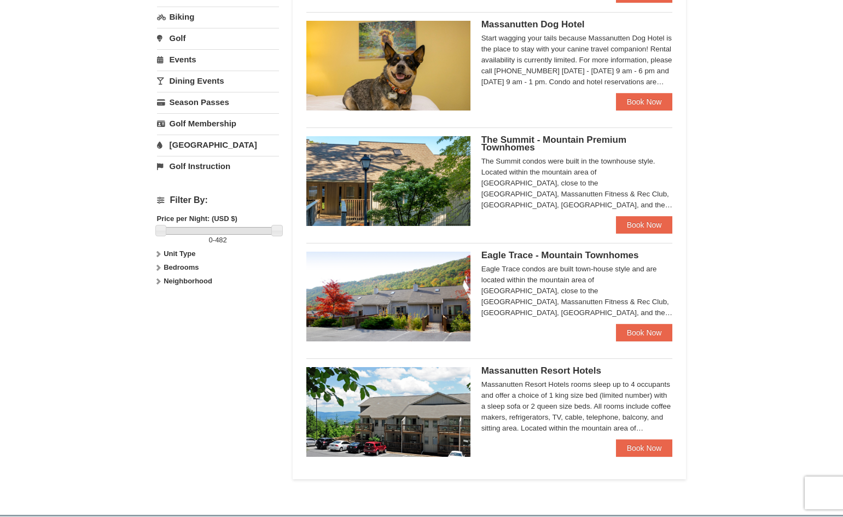
scroll to position [350, 0]
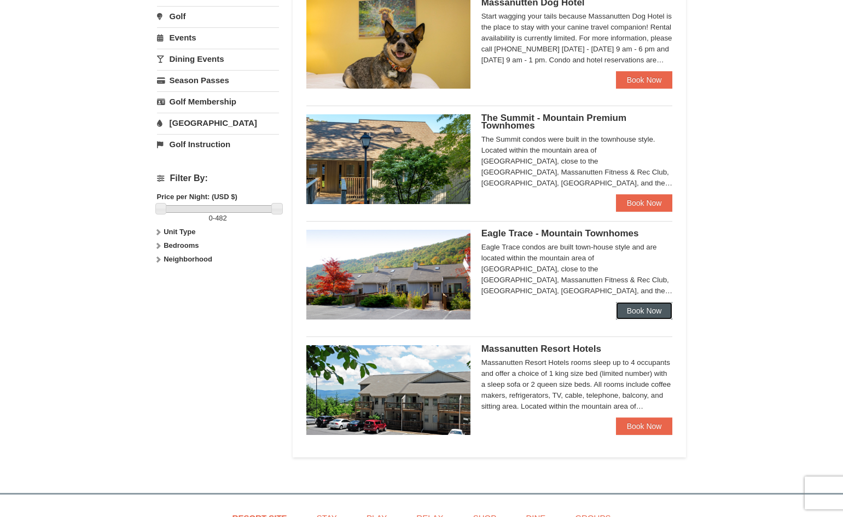
click at [635, 312] on link "Book Now" at bounding box center [644, 311] width 57 height 18
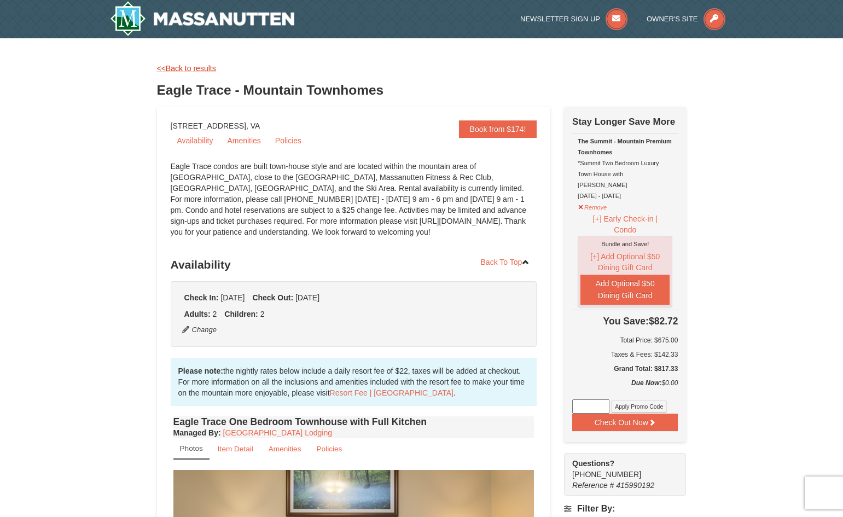
click at [184, 71] on link "<<Back to results" at bounding box center [186, 68] width 59 height 9
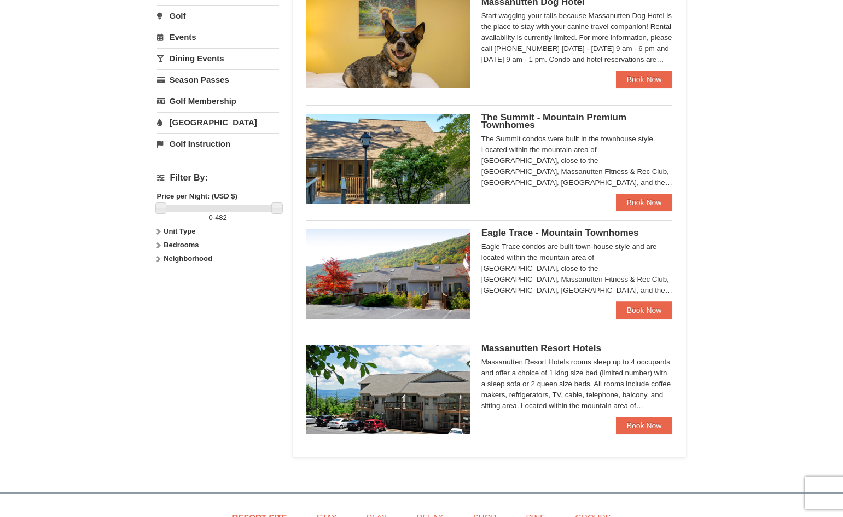
scroll to position [352, 0]
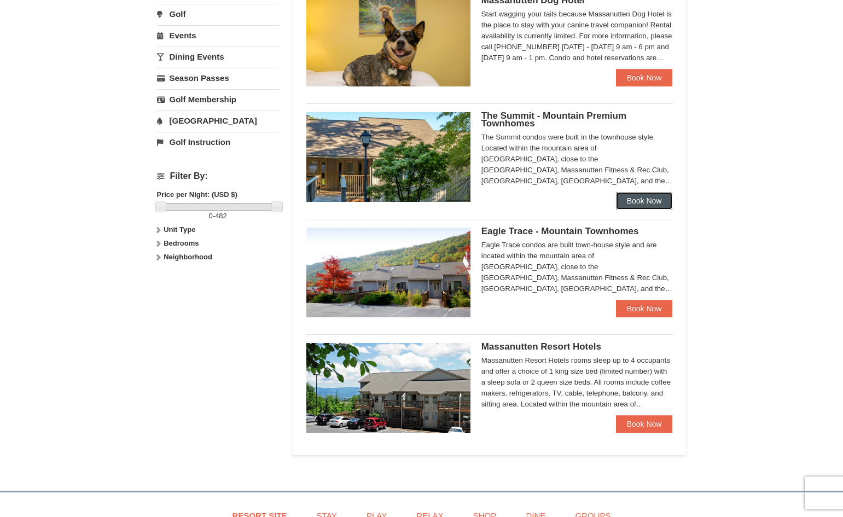
click at [645, 198] on link "Book Now" at bounding box center [644, 201] width 57 height 18
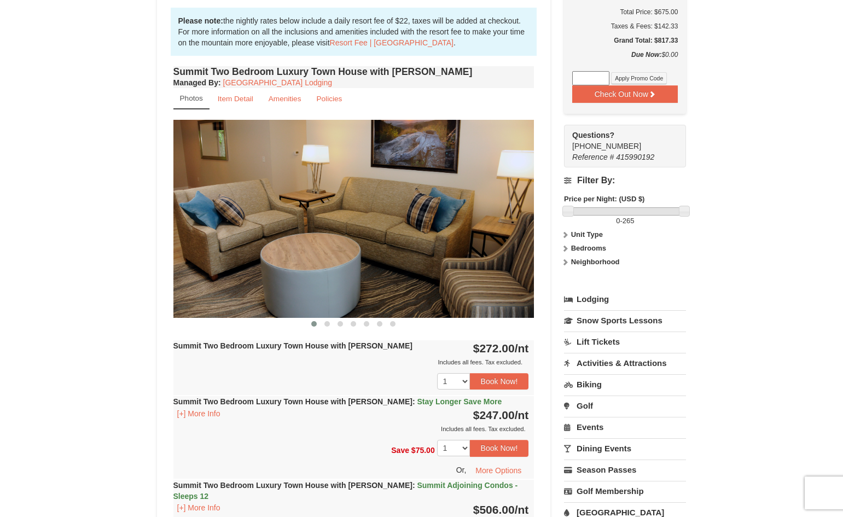
scroll to position [350, 0]
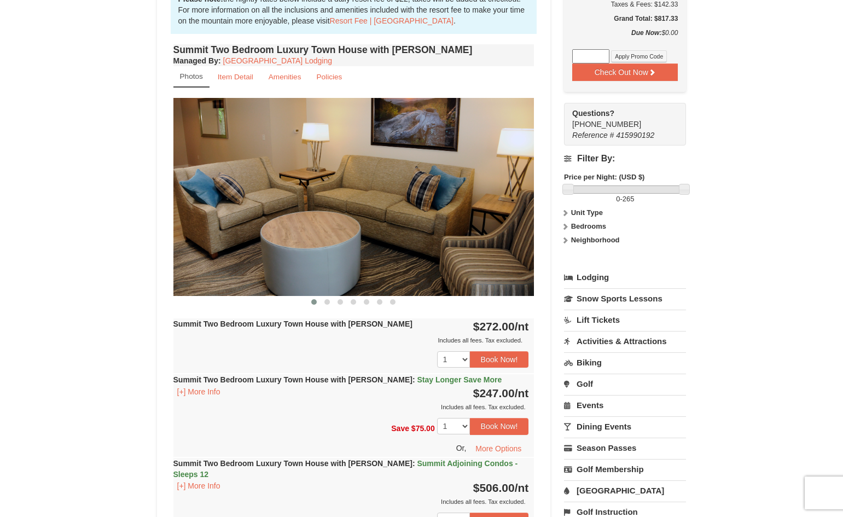
click at [509, 218] on img at bounding box center [353, 197] width 361 height 198
click at [289, 212] on img at bounding box center [353, 197] width 361 height 198
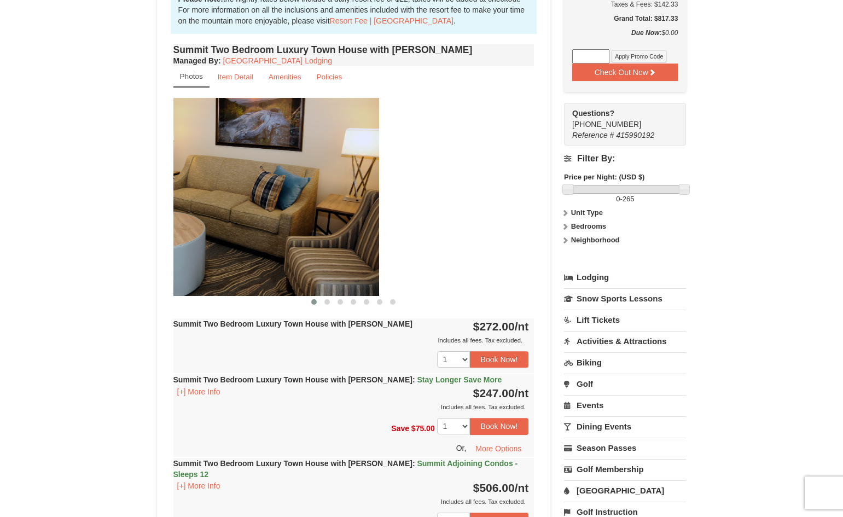
drag, startPoint x: 289, startPoint y: 212, endPoint x: 134, endPoint y: 216, distance: 155.5
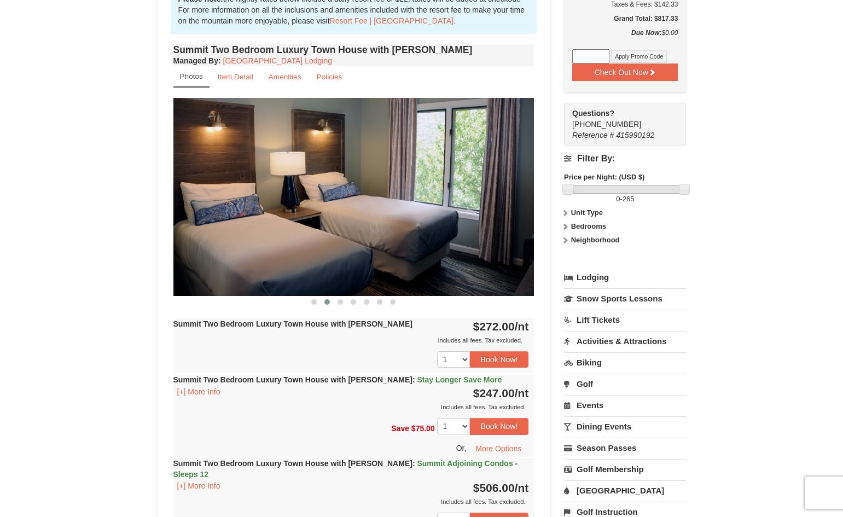
drag, startPoint x: 459, startPoint y: 218, endPoint x: 276, endPoint y: 283, distance: 193.3
click at [276, 283] on img at bounding box center [353, 197] width 361 height 198
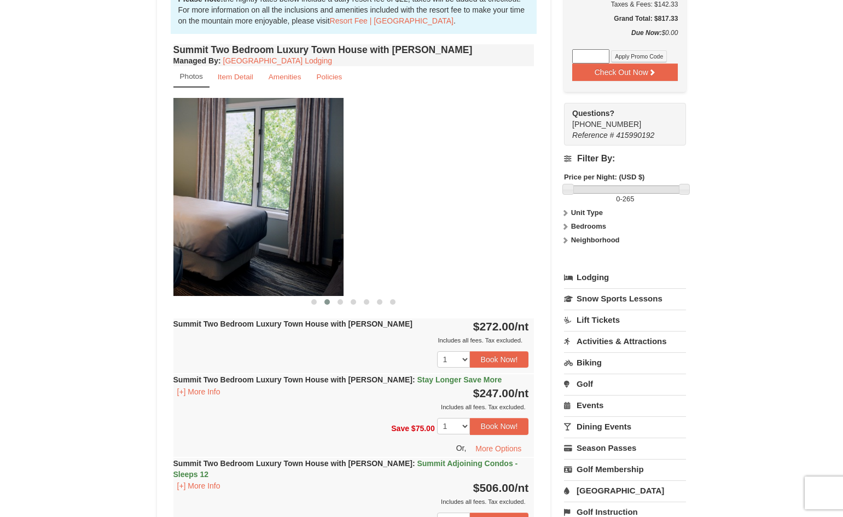
drag, startPoint x: 343, startPoint y: 256, endPoint x: 152, endPoint y: 230, distance: 192.6
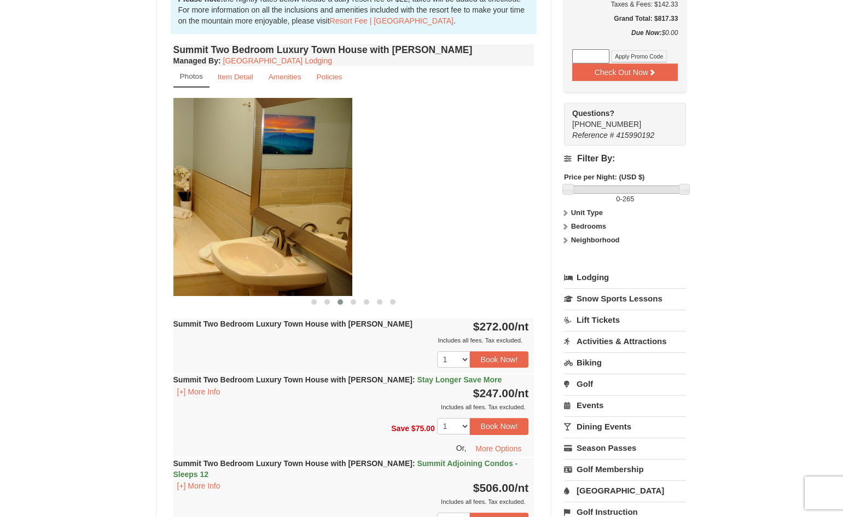
drag, startPoint x: 438, startPoint y: 217, endPoint x: 215, endPoint y: 222, distance: 223.9
click at [215, 222] on img at bounding box center [171, 197] width 361 height 198
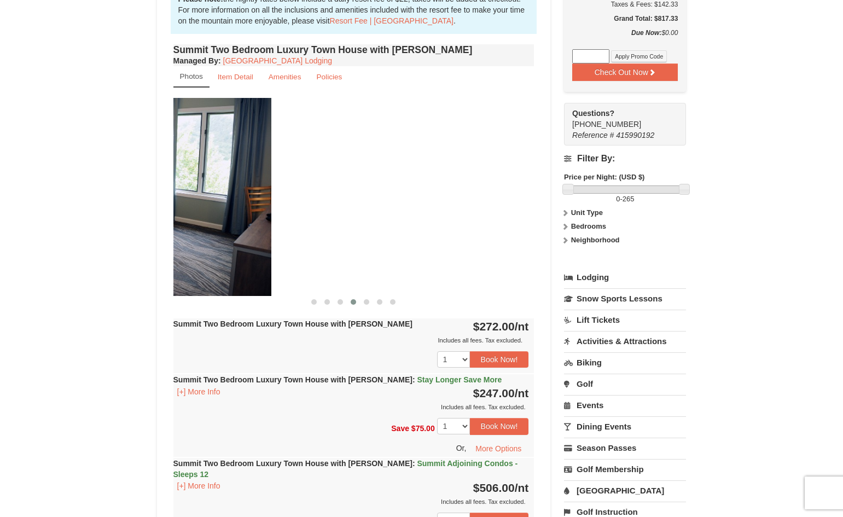
drag, startPoint x: 409, startPoint y: 196, endPoint x: 146, endPoint y: 159, distance: 265.8
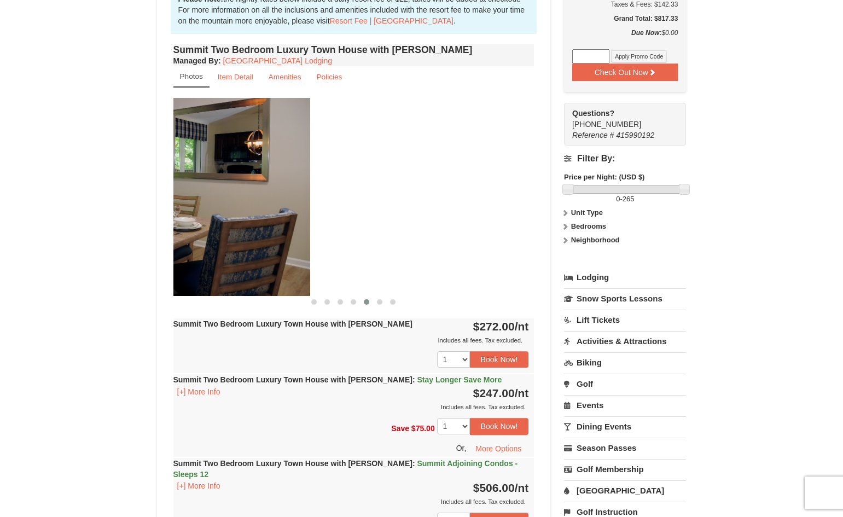
drag, startPoint x: 495, startPoint y: 218, endPoint x: 271, endPoint y: 218, distance: 224.4
click at [271, 218] on img at bounding box center [129, 197] width 361 height 198
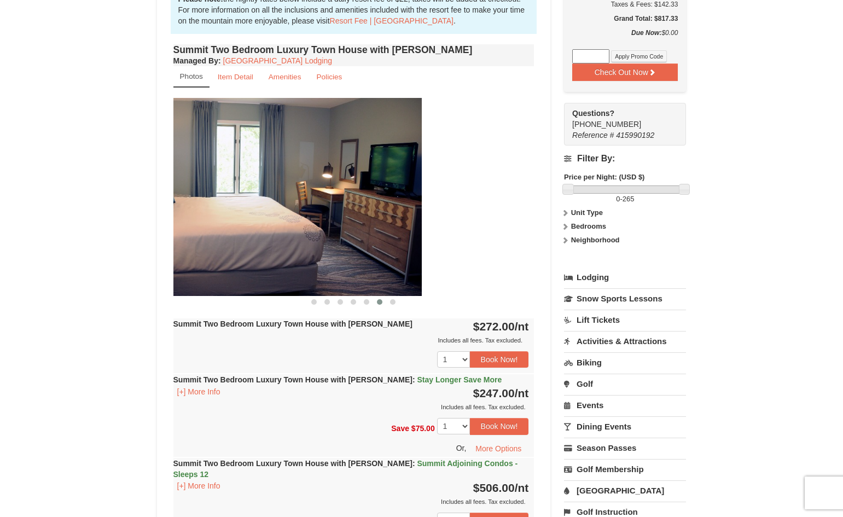
drag, startPoint x: 398, startPoint y: 200, endPoint x: 285, endPoint y: 212, distance: 113.4
click at [285, 212] on img at bounding box center [241, 197] width 361 height 198
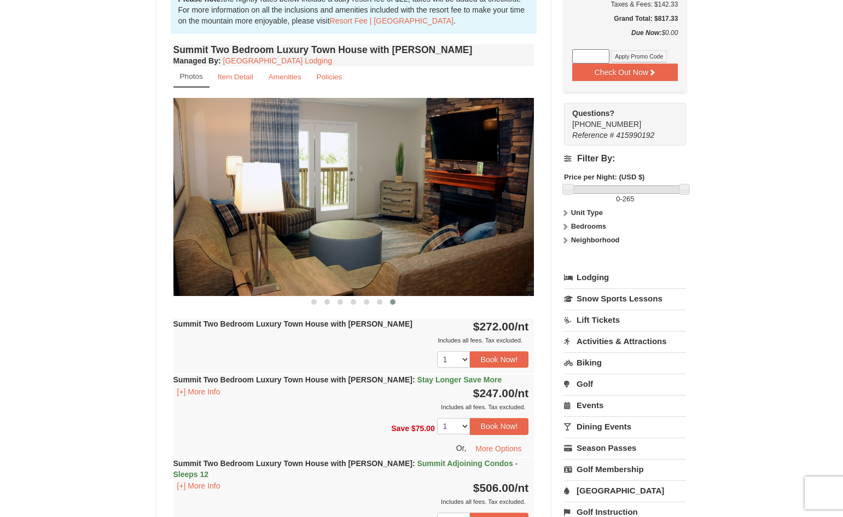
drag, startPoint x: 382, startPoint y: 217, endPoint x: 228, endPoint y: 241, distance: 156.3
click at [228, 241] on img at bounding box center [353, 197] width 361 height 198
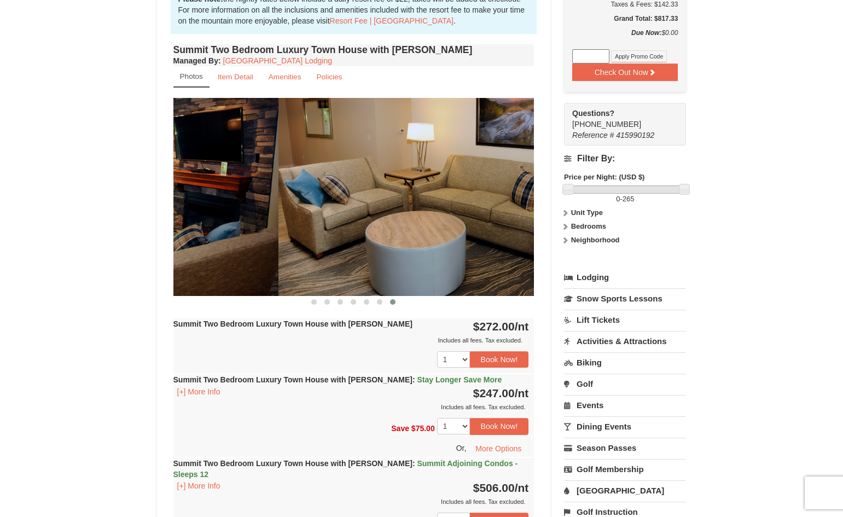
drag, startPoint x: 351, startPoint y: 258, endPoint x: 95, endPoint y: 233, distance: 257.3
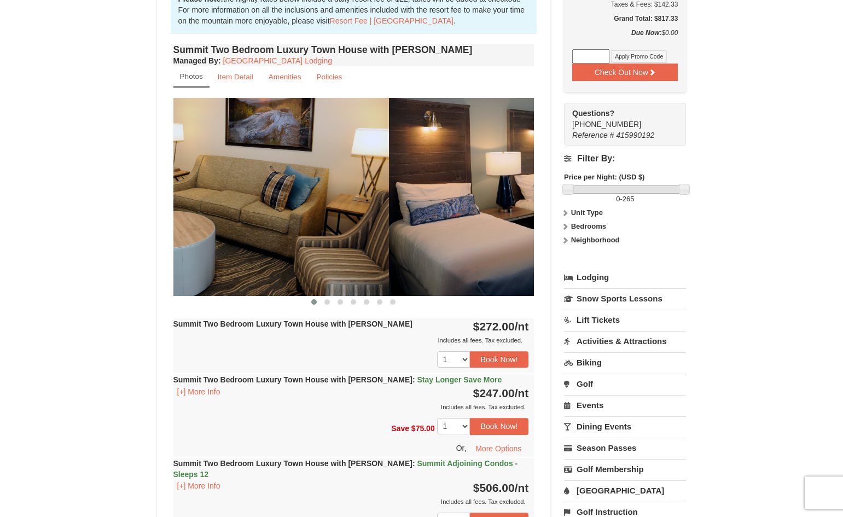
drag, startPoint x: 420, startPoint y: 247, endPoint x: 274, endPoint y: 280, distance: 149.2
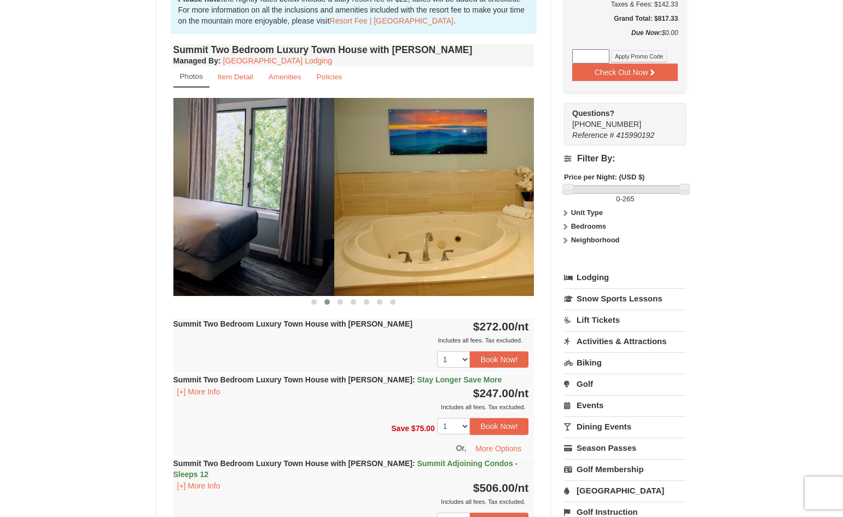
drag, startPoint x: 501, startPoint y: 260, endPoint x: 301, endPoint y: 242, distance: 201.1
click at [301, 242] on img at bounding box center [153, 197] width 361 height 198
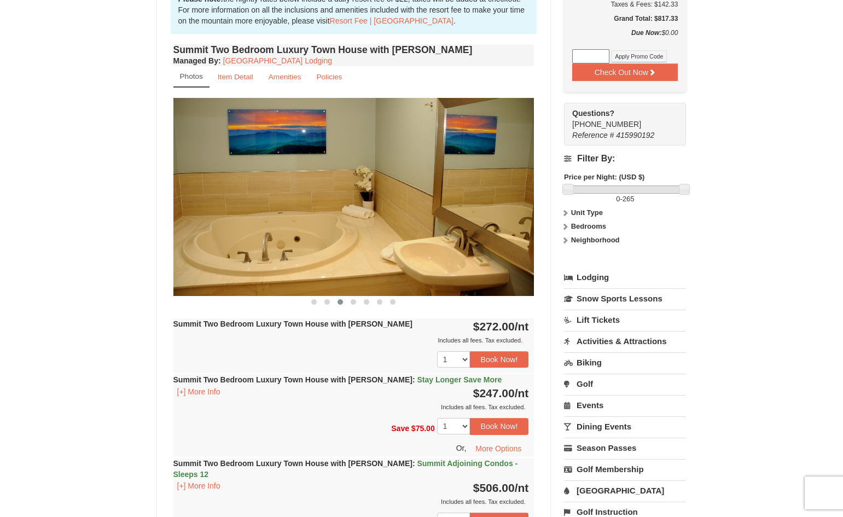
drag, startPoint x: 360, startPoint y: 264, endPoint x: 214, endPoint y: 256, distance: 145.8
click at [214, 256] on img at bounding box center [353, 197] width 361 height 198
click at [276, 82] on link "Amenities" at bounding box center [285, 76] width 47 height 21
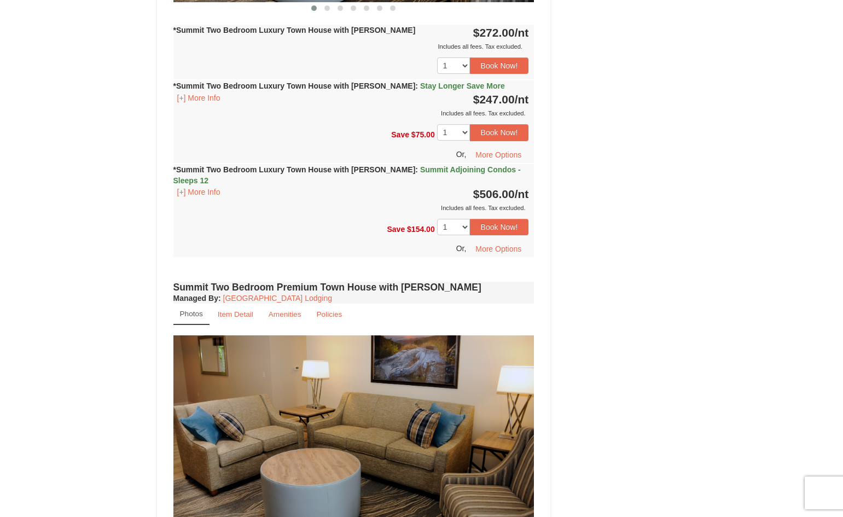
scroll to position [1116, 0]
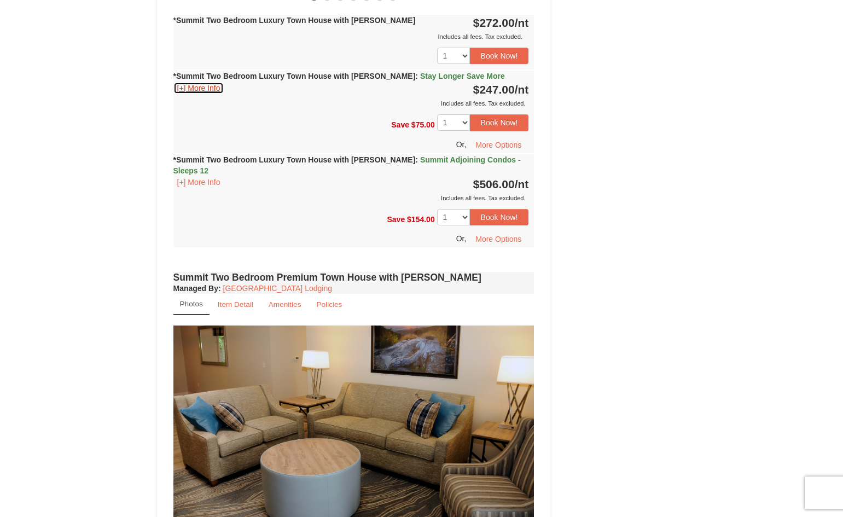
click at [215, 91] on button "[+] More Info" at bounding box center [198, 88] width 51 height 12
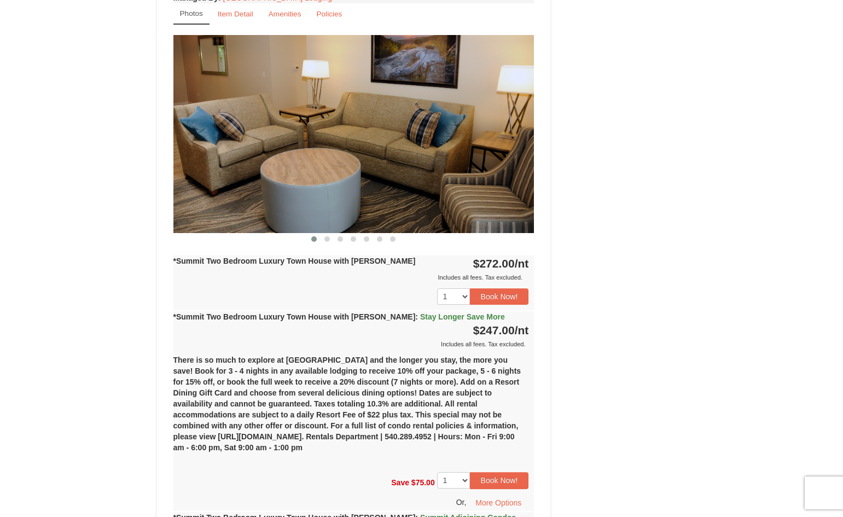
scroll to position [854, 0]
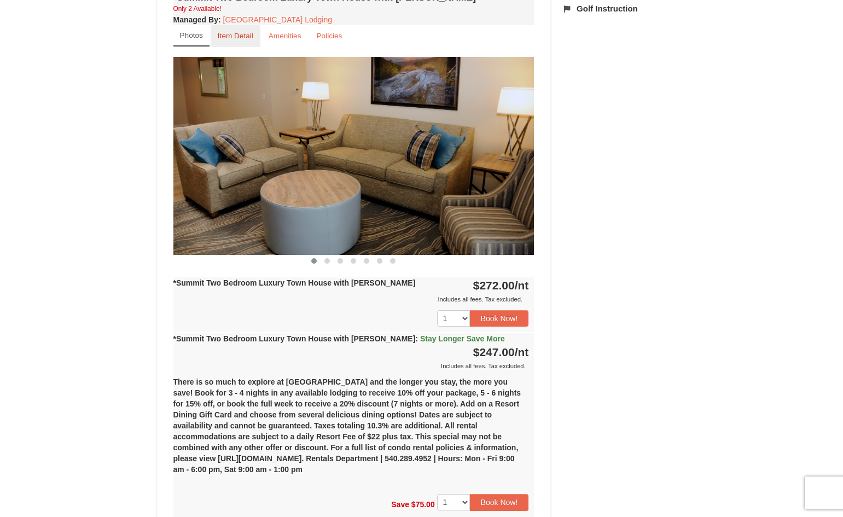
click at [234, 39] on small "Item Detail" at bounding box center [236, 36] width 36 height 8
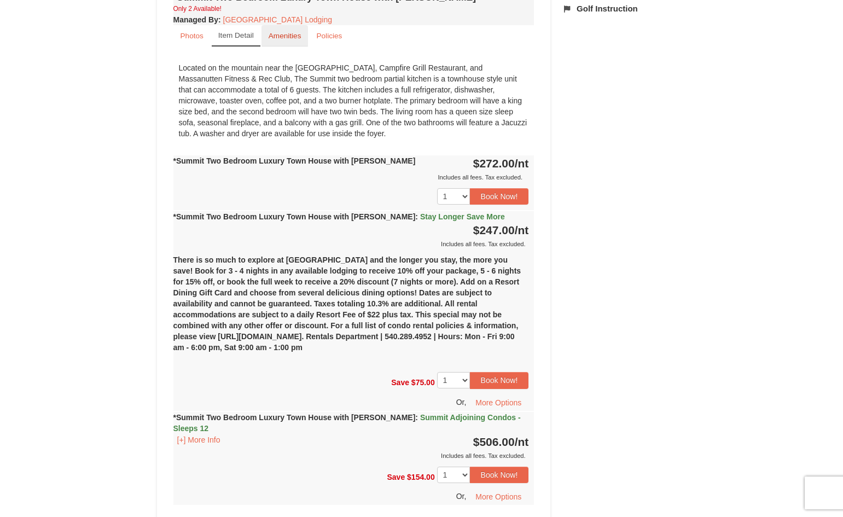
click at [297, 38] on small "Amenities" at bounding box center [285, 36] width 33 height 8
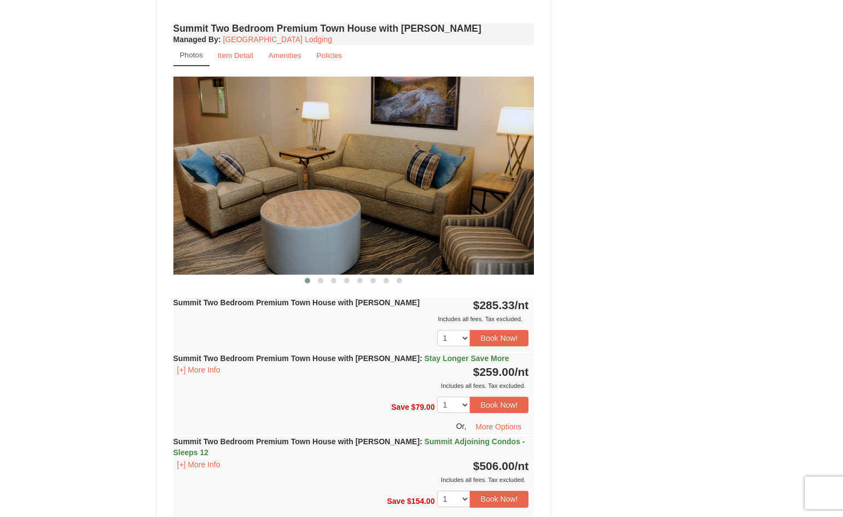
scroll to position [1401, 0]
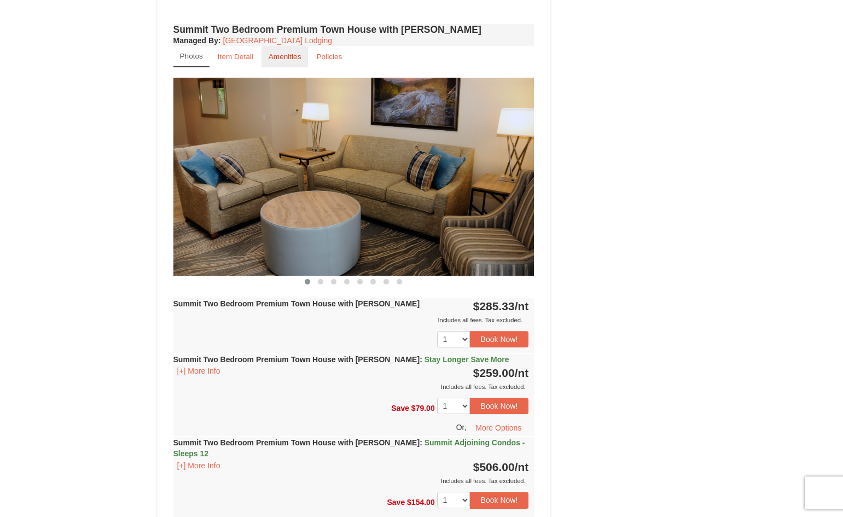
click at [283, 60] on small "Amenities" at bounding box center [285, 57] width 33 height 8
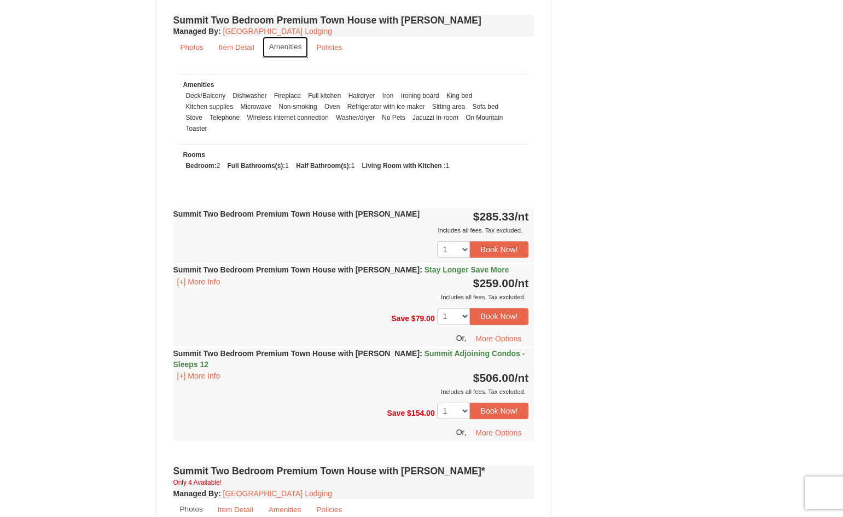
scroll to position [1357, 0]
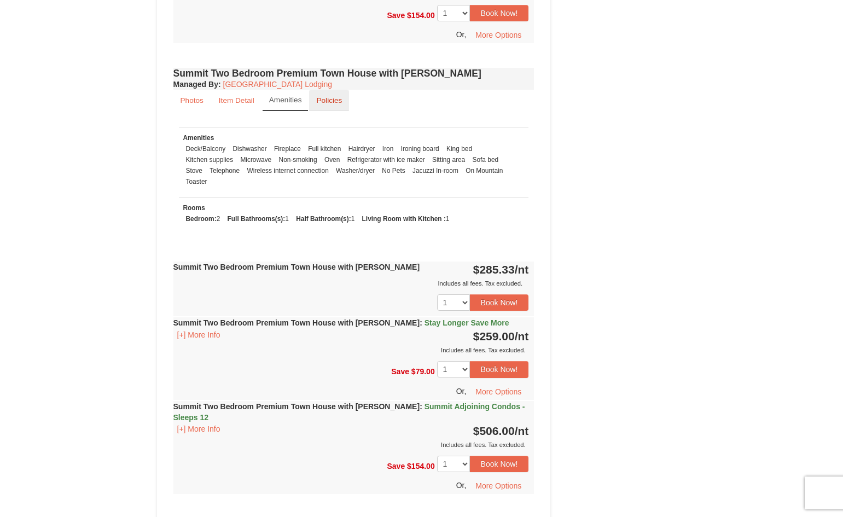
click at [339, 101] on small "Policies" at bounding box center [329, 100] width 26 height 8
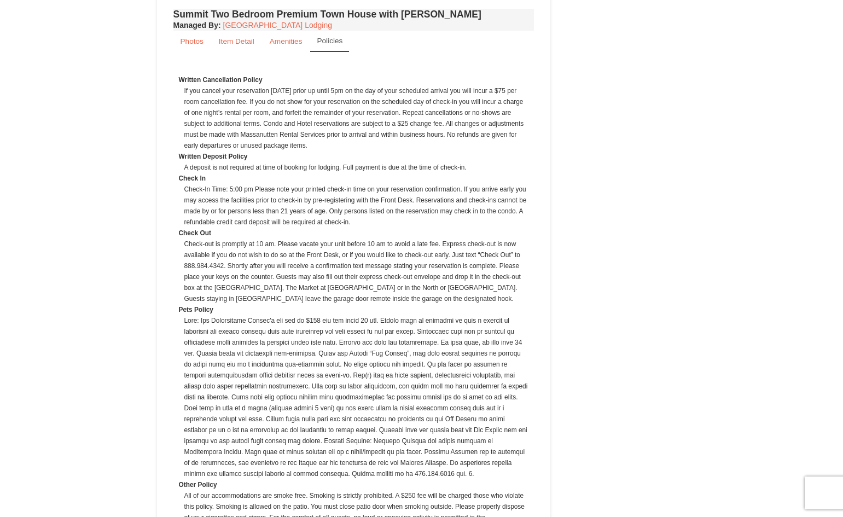
scroll to position [1401, 0]
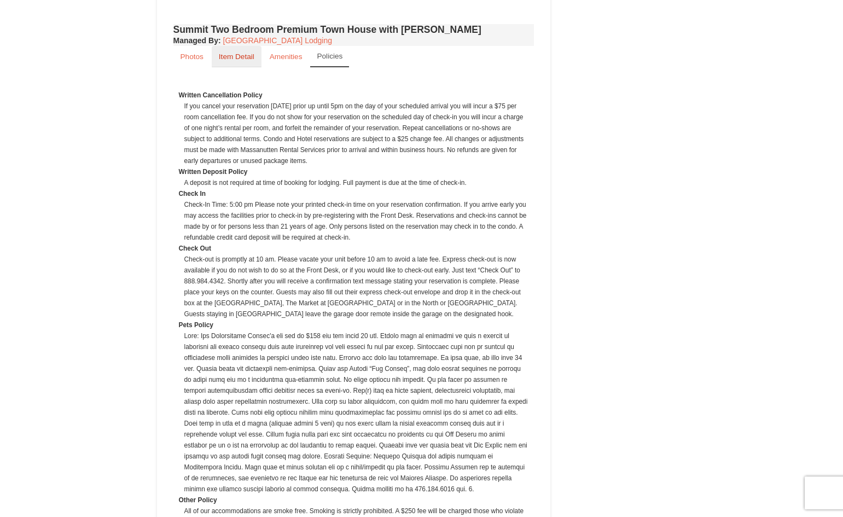
click at [243, 61] on small "Item Detail" at bounding box center [237, 57] width 36 height 8
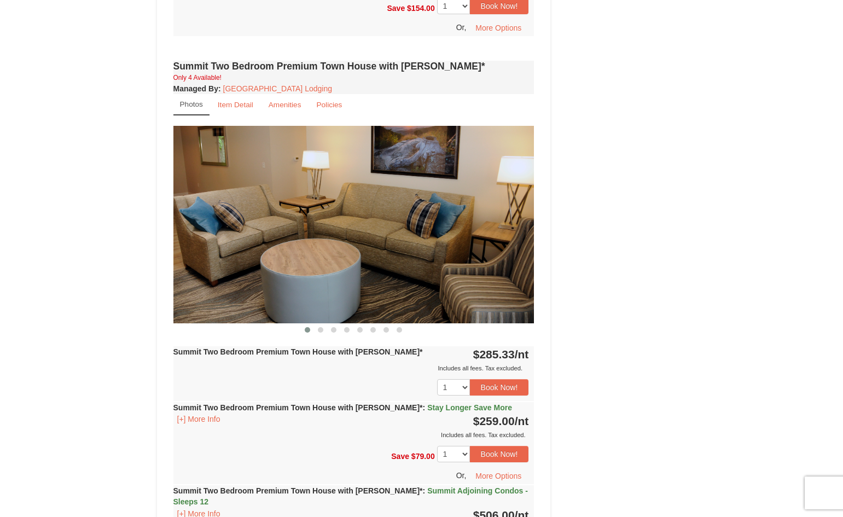
scroll to position [1773, 0]
click at [230, 109] on small "Item Detail" at bounding box center [236, 105] width 36 height 8
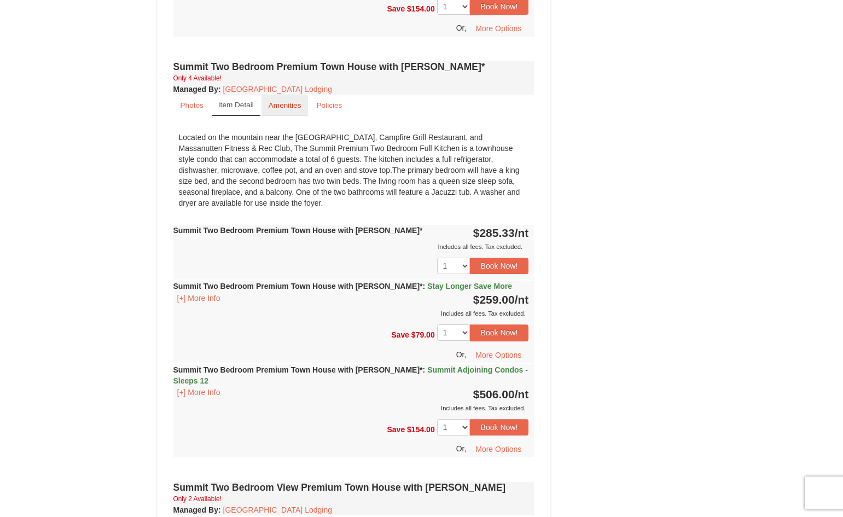
click at [291, 102] on small "Amenities" at bounding box center [285, 105] width 33 height 8
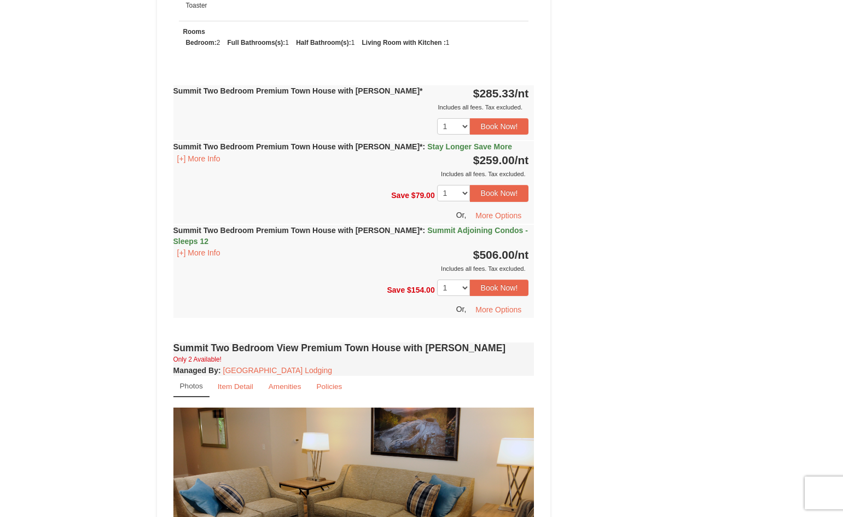
scroll to position [1970, 0]
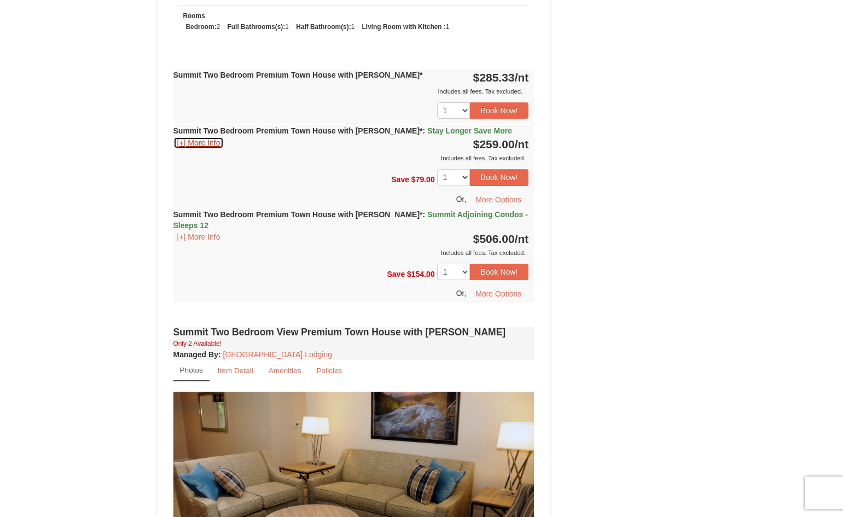
click at [211, 146] on button "[+] More Info" at bounding box center [198, 143] width 51 height 12
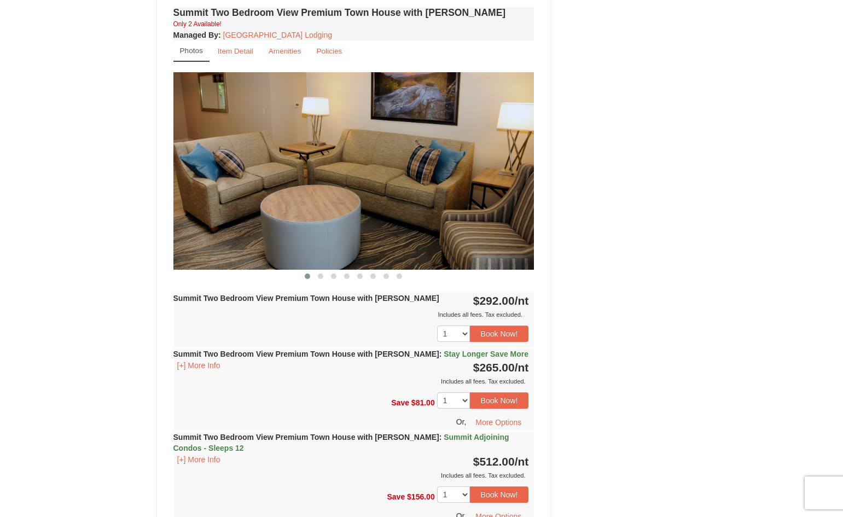
scroll to position [2291, 0]
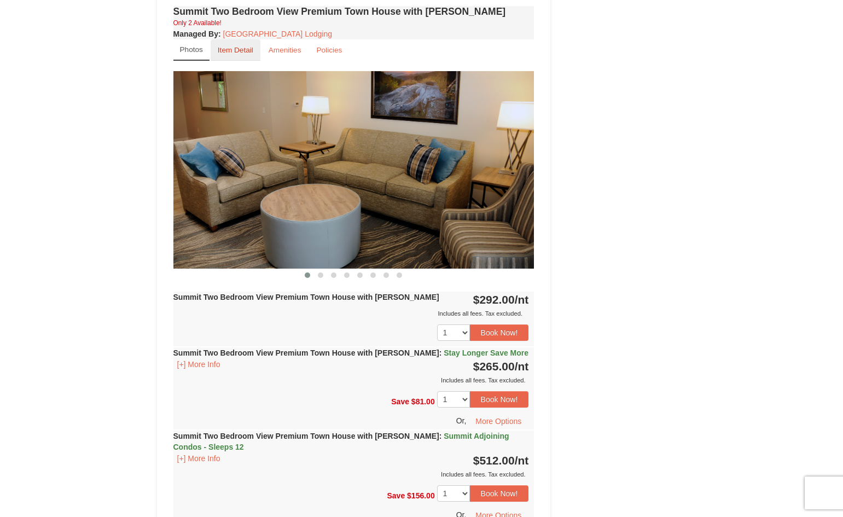
click at [235, 59] on link "Item Detail" at bounding box center [236, 49] width 50 height 21
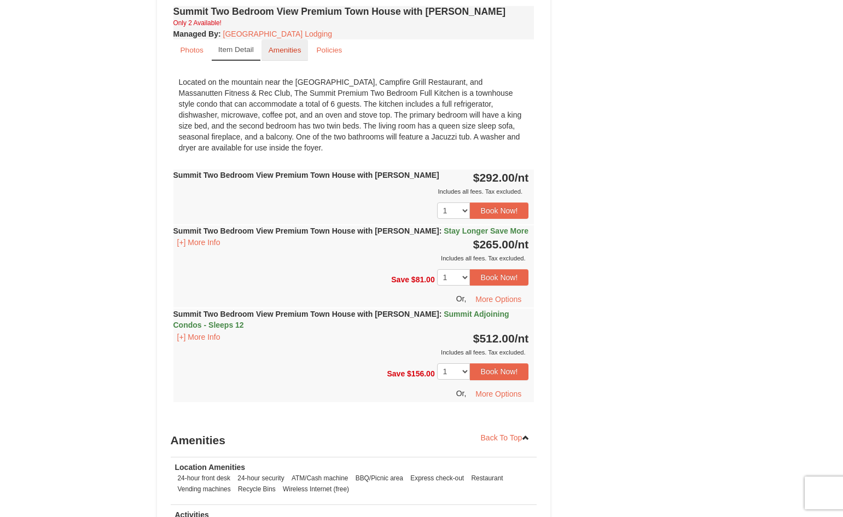
click at [283, 50] on small "Amenities" at bounding box center [285, 50] width 33 height 8
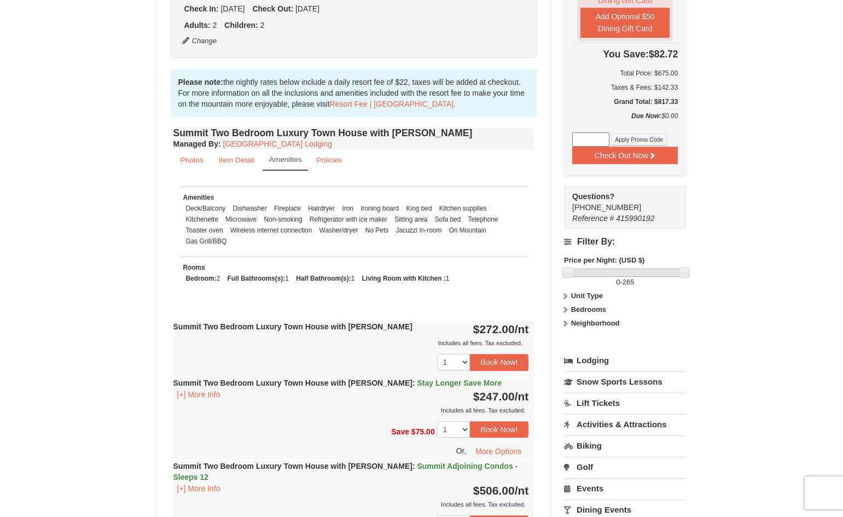
scroll to position [251, 0]
